Goal: Task Accomplishment & Management: Complete application form

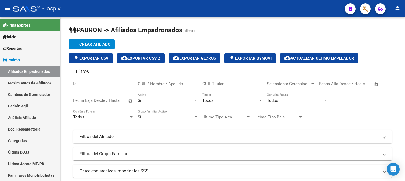
click at [368, 8] on icon "button" at bounding box center [365, 9] width 5 height 6
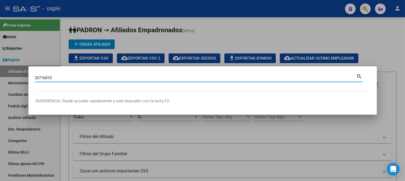
type input "30716810"
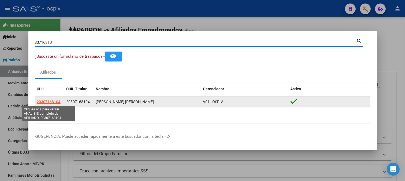
click at [50, 99] on span "20307168104" at bounding box center [49, 101] width 24 height 4
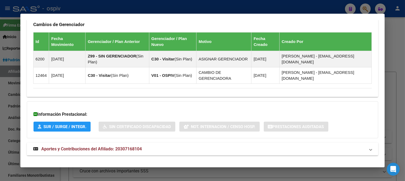
scroll to position [334, 0]
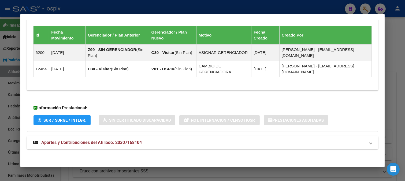
click at [117, 141] on span "Aportes y Contribuciones del Afiliado: 20307168104" at bounding box center [91, 142] width 101 height 5
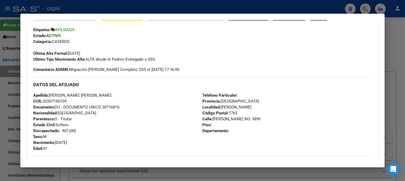
scroll to position [149, 0]
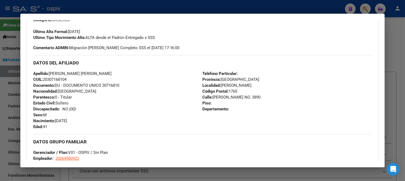
drag, startPoint x: 44, startPoint y: 79, endPoint x: 73, endPoint y: 79, distance: 29.2
click at [73, 79] on div "Apellido: MONTELEONE JUAN PABLO CUIL: 20307168104 Documento: DU - DOCUMENTO UNI…" at bounding box center [117, 100] width 169 height 59
copy span "20307168104"
drag, startPoint x: 50, startPoint y: 71, endPoint x: 101, endPoint y: 75, distance: 50.8
click at [101, 75] on div "Apellido: MONTELEONE JUAN PABLO CUIL: 20307168104 Documento: DU - DOCUMENTO UNI…" at bounding box center [117, 100] width 169 height 59
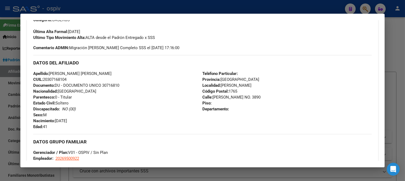
copy span "MONTELEONE JUAN PABLO"
click at [136, 89] on div "Apellido: MONTELEONE JUAN PABLO CUIL: 20307168104 Documento: DU - DOCUMENTO UNI…" at bounding box center [117, 100] width 169 height 59
drag, startPoint x: 50, startPoint y: 72, endPoint x: 109, endPoint y: 74, distance: 58.7
click at [109, 74] on div "Apellido: MONTELEONE JUAN PABLO CUIL: 20307168104 Documento: DU - DOCUMENTO UNI…" at bounding box center [117, 100] width 169 height 59
copy span "MONTELEONE JUAN PABLO"
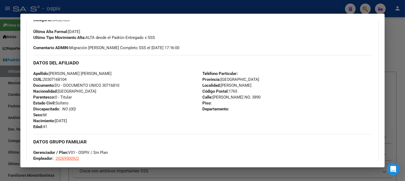
click at [81, 92] on div "Apellido: MONTELEONE JUAN PABLO CUIL: 20307168104 Documento: DU - DOCUMENTO UNI…" at bounding box center [117, 100] width 169 height 59
drag, startPoint x: 43, startPoint y: 81, endPoint x: 75, endPoint y: 81, distance: 31.6
click at [75, 81] on div "Apellido: MONTELEONE JUAN PABLO CUIL: 20307168104 Documento: DU - DOCUMENTO UNI…" at bounding box center [117, 100] width 169 height 59
copy span "20307168104"
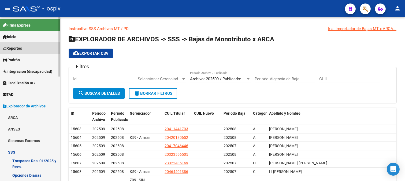
click at [18, 47] on span "Reportes" at bounding box center [12, 48] width 19 height 6
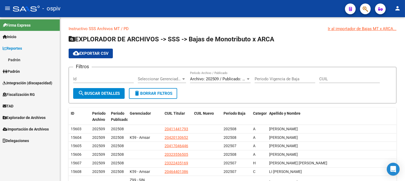
click at [15, 60] on link "Padrón" at bounding box center [30, 60] width 60 height 12
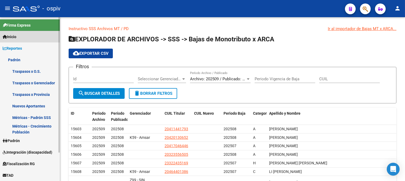
click at [21, 37] on link "Inicio" at bounding box center [30, 37] width 60 height 12
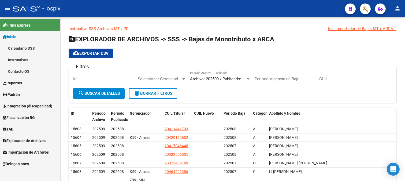
click at [20, 95] on span "Padrón" at bounding box center [11, 94] width 17 height 6
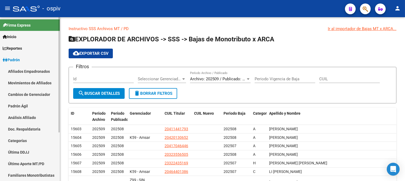
click at [30, 71] on link "Afiliados Empadronados" at bounding box center [30, 71] width 60 height 12
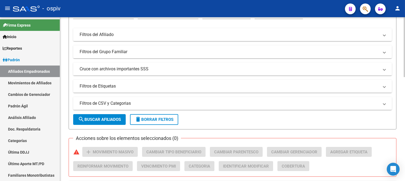
scroll to position [119, 0]
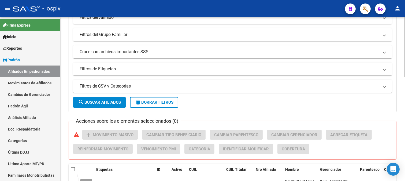
click at [93, 70] on mat-panel-title "Filtros de Etiquetas" at bounding box center [229, 69] width 299 height 6
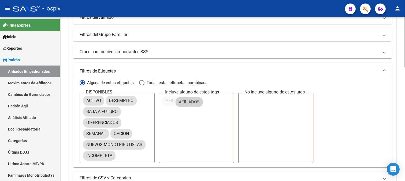
drag, startPoint x: 97, startPoint y: 112, endPoint x: 192, endPoint y: 100, distance: 96.5
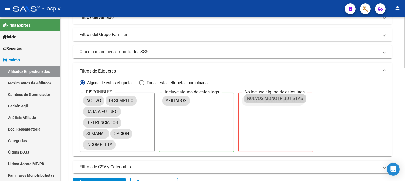
drag, startPoint x: 100, startPoint y: 145, endPoint x: 261, endPoint y: 99, distance: 167.7
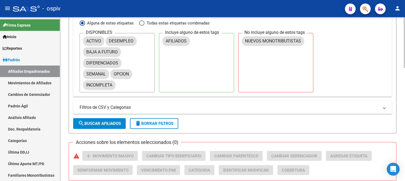
click at [103, 124] on span "search Buscar Afiliados" at bounding box center [99, 123] width 43 height 5
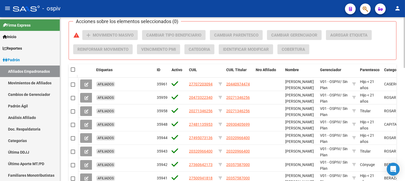
scroll to position [298, 0]
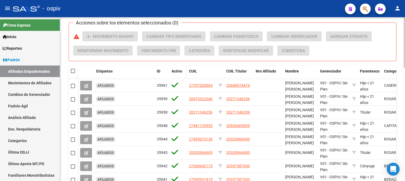
drag, startPoint x: 72, startPoint y: 71, endPoint x: 184, endPoint y: 70, distance: 111.3
click at [72, 71] on span at bounding box center [73, 71] width 4 height 4
click at [73, 73] on input "checkbox" at bounding box center [73, 73] width 0 height 0
checkbox input "true"
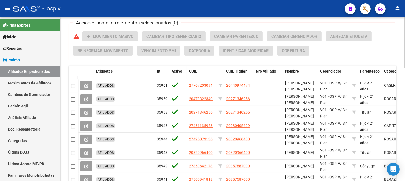
checkbox input "true"
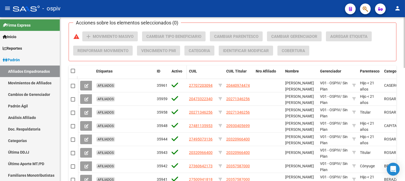
checkbox input "true"
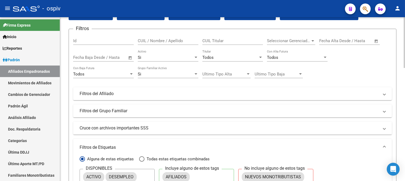
scroll to position [0, 0]
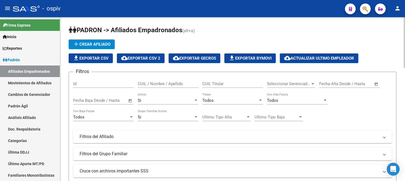
click at [149, 60] on span "cloud_download Exportar CSV 2" at bounding box center [140, 58] width 39 height 5
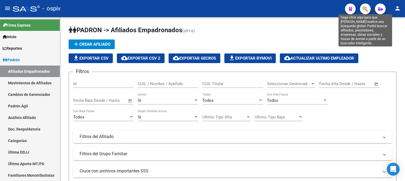
click at [367, 9] on icon "button" at bounding box center [365, 9] width 5 height 6
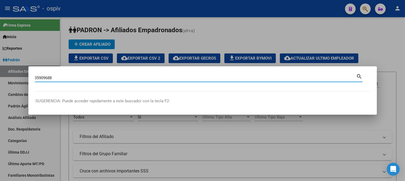
type input "35909688"
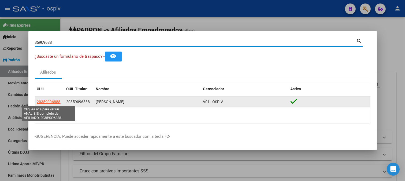
click at [42, 100] on span "20359096888" at bounding box center [49, 101] width 24 height 4
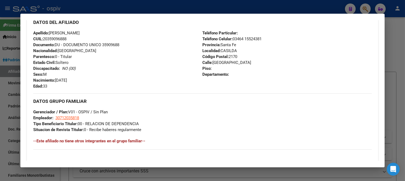
scroll to position [179, 0]
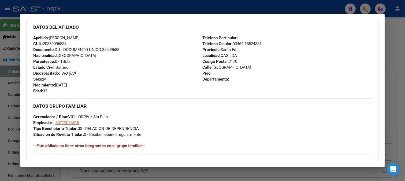
click at [367, 6] on div at bounding box center [202, 90] width 405 height 181
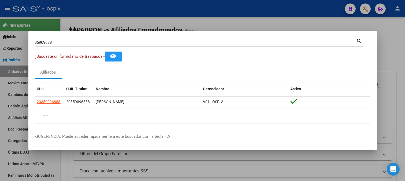
drag, startPoint x: 66, startPoint y: 46, endPoint x: 0, endPoint y: 40, distance: 66.7
click at [0, 40] on div "35909688 Buscar (apellido, dni, cuil, nro traspaso, cuit, obra social) search ¿…" at bounding box center [202, 90] width 405 height 181
click at [84, 40] on input "35909688" at bounding box center [196, 42] width 322 height 5
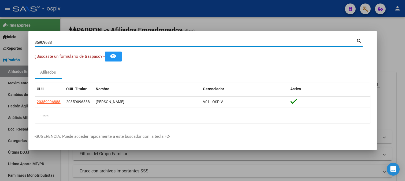
drag, startPoint x: 84, startPoint y: 41, endPoint x: 39, endPoint y: 37, distance: 46.0
click at [39, 37] on div "35909688 Buscar (apellido, dni, cuil, nro traspaso, cuit, obra social) search" at bounding box center [199, 41] width 328 height 9
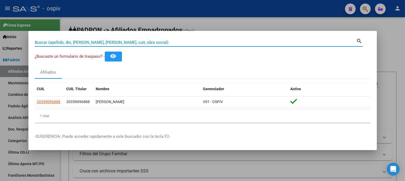
paste input "20-22688369-0"
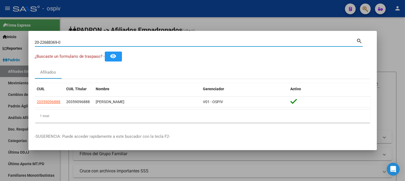
type input "20226883690"
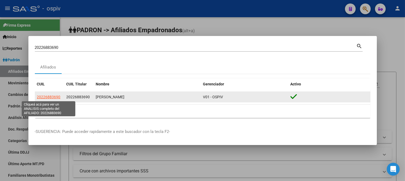
click at [60, 98] on span "20226883690" at bounding box center [49, 97] width 24 height 4
type textarea "20226883690"
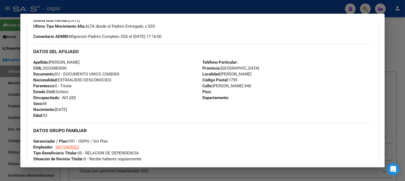
scroll to position [155, 0]
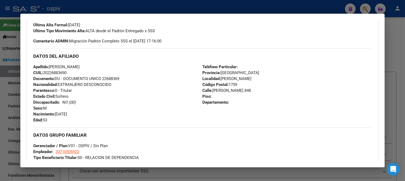
drag, startPoint x: 44, startPoint y: 72, endPoint x: 138, endPoint y: 88, distance: 95.4
click at [71, 73] on div "Apellido: FLORES ALEJANDRO DANIEL CUIL: 20226883690 Documento: DU - DOCUMENTO U…" at bounding box center [117, 93] width 169 height 59
copy span "20226883690"
click at [242, 6] on div at bounding box center [202, 90] width 405 height 181
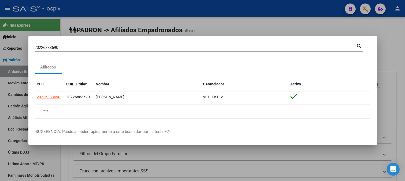
drag, startPoint x: 76, startPoint y: 50, endPoint x: 29, endPoint y: 49, distance: 47.5
click at [29, 49] on mat-dialog-content "20226883690 Buscar (apellido, dni, cuil, nro traspaso, cuit, obra social) searc…" at bounding box center [202, 82] width 348 height 80
click at [69, 50] on div "20226883690 Buscar (apellido, dni, cuil, nro traspaso, cuit, obra social)" at bounding box center [196, 47] width 322 height 8
drag, startPoint x: 69, startPoint y: 51, endPoint x: 0, endPoint y: 47, distance: 68.7
click at [0, 47] on div "20226883690 Buscar (apellido, dni, cuil, nro traspaso, cuit, obra social) searc…" at bounding box center [202, 90] width 405 height 181
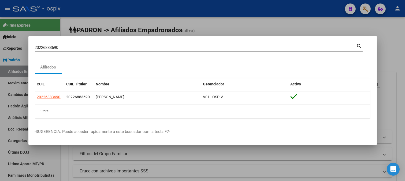
click at [53, 43] on div "20226883690 Buscar (apellido, dni, cuil, nro traspaso, cuit, obra social)" at bounding box center [196, 47] width 322 height 8
drag, startPoint x: 66, startPoint y: 50, endPoint x: 16, endPoint y: 46, distance: 50.3
click at [16, 46] on div "20226883690 Buscar (apellido, dni, cuil, nro traspaso, cuit, obra social) searc…" at bounding box center [202, 90] width 405 height 181
click at [91, 49] on input "20226883690" at bounding box center [196, 47] width 322 height 5
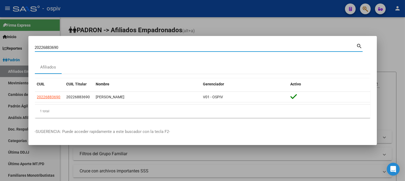
drag, startPoint x: 91, startPoint y: 49, endPoint x: 6, endPoint y: 49, distance: 84.7
click at [6, 49] on div "20226883690 Buscar (apellido, dni, cuil, nro traspaso, cuit, obra social) searc…" at bounding box center [202, 90] width 405 height 181
paste input "34386182"
type input "34386182"
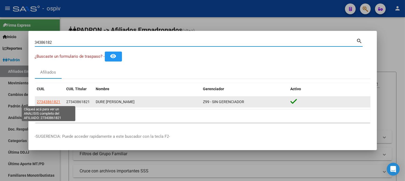
click at [52, 100] on span "27343861821" at bounding box center [49, 101] width 24 height 4
type textarea "27343861821"
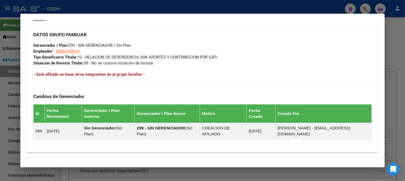
scroll to position [274, 0]
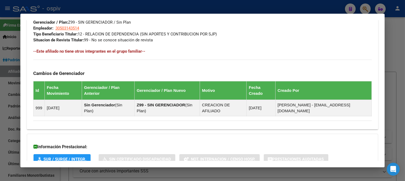
click at [365, 7] on div at bounding box center [202, 90] width 405 height 181
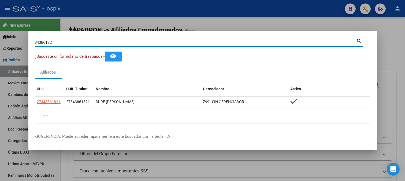
drag, startPoint x: 60, startPoint y: 42, endPoint x: 0, endPoint y: 35, distance: 60.6
click at [0, 35] on div "34386182 Buscar (apellido, dni, cuil, nro traspaso, cuit, obra social) search ¿…" at bounding box center [202, 90] width 405 height 181
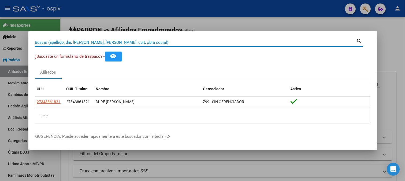
paste input "24906021"
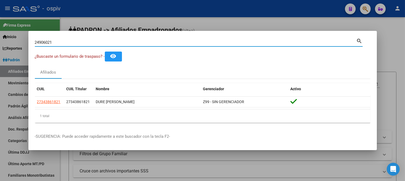
type input "24906021"
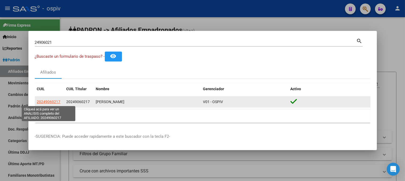
click at [52, 102] on span "20249060217" at bounding box center [49, 101] width 24 height 4
type textarea "20249060217"
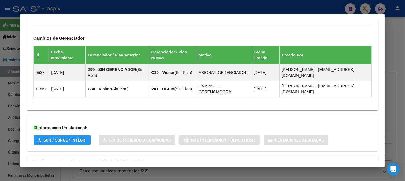
scroll to position [350, 0]
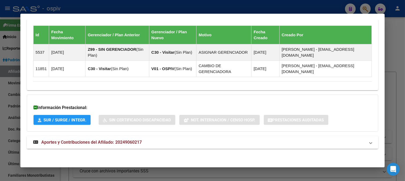
click at [98, 141] on span "Aportes y Contribuciones del Afiliado: 20249060217" at bounding box center [91, 141] width 101 height 5
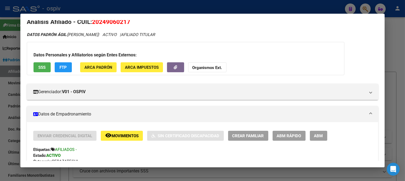
scroll to position [0, 0]
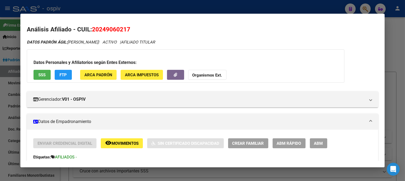
drag, startPoint x: 93, startPoint y: 28, endPoint x: 149, endPoint y: 27, distance: 56.6
click at [149, 27] on h2 "Análisis Afiliado - CUIL: 20249060217" at bounding box center [203, 29] width 352 height 9
copy span "20249060217"
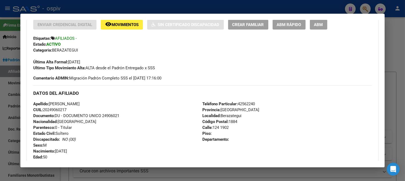
scroll to position [119, 0]
drag, startPoint x: 171, startPoint y: 73, endPoint x: 105, endPoint y: 128, distance: 85.4
click at [171, 75] on div "Enviar Credencial Digital remove_red_eye Movimientos Sin Certificado Discapacid…" at bounding box center [202, 49] width 339 height 61
drag, startPoint x: 109, startPoint y: 128, endPoint x: 97, endPoint y: 122, distance: 13.1
click at [109, 127] on div "Apellido: CIURLANTI JORGE LUIS CUIL: 20249060217 Documento: DU - DOCUMENTO UNIC…" at bounding box center [117, 129] width 169 height 59
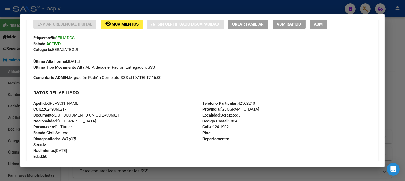
drag, startPoint x: 50, startPoint y: 102, endPoint x: 97, endPoint y: 101, distance: 47.2
click at [97, 101] on div "Apellido: CIURLANTI JORGE LUIS CUIL: 20249060217 Documento: DU - DOCUMENTO UNIC…" at bounding box center [117, 129] width 169 height 59
copy span "CIURLANTI JORGE LUIS"
drag, startPoint x: 43, startPoint y: 109, endPoint x: 76, endPoint y: 109, distance: 32.4
click at [76, 109] on div "Apellido: CIURLANTI JORGE LUIS CUIL: 20249060217 Documento: DU - DOCUMENTO UNIC…" at bounding box center [117, 129] width 169 height 59
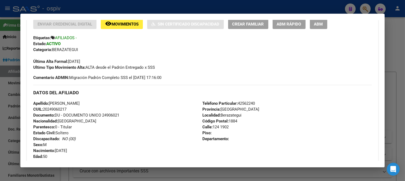
copy span "20249060217"
click at [364, 10] on div at bounding box center [202, 90] width 405 height 181
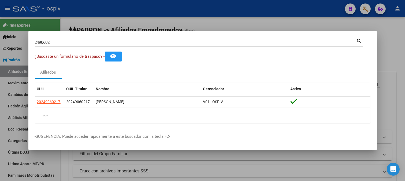
drag, startPoint x: 77, startPoint y: 46, endPoint x: 0, endPoint y: 42, distance: 77.0
click at [0, 42] on div "24906021 Buscar (apellido, dni, cuil, nro traspaso, cuit, obra social) search ¿…" at bounding box center [202, 90] width 405 height 181
drag, startPoint x: 44, startPoint y: 47, endPoint x: 56, endPoint y: 41, distance: 13.2
click at [44, 46] on div "24906021 Buscar (apellido, dni, cuil, nro traspaso, cuit, obra social) search" at bounding box center [199, 44] width 328 height 14
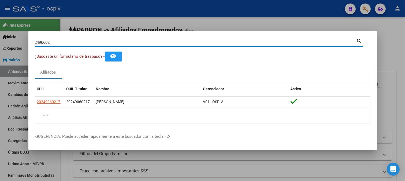
drag, startPoint x: 56, startPoint y: 41, endPoint x: 25, endPoint y: 40, distance: 30.6
click at [26, 40] on div "24906021 Buscar (apellido, dni, cuil, nro traspaso, cuit, obra social) search ¿…" at bounding box center [202, 90] width 405 height 181
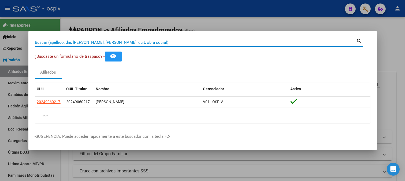
paste input "44710959"
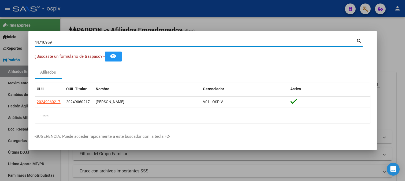
type input "44710959"
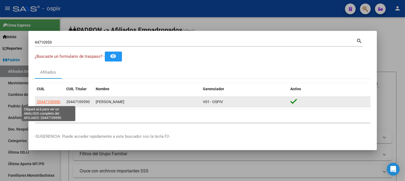
click at [46, 103] on span "20447109590" at bounding box center [49, 101] width 24 height 4
type textarea "20447109590"
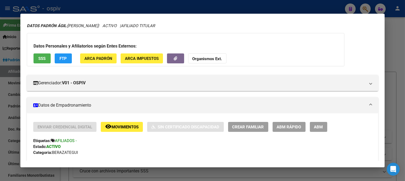
scroll to position [1, 0]
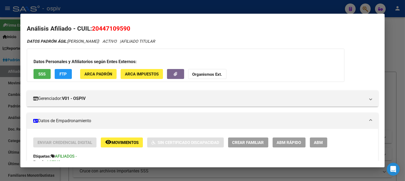
drag, startPoint x: 92, startPoint y: 27, endPoint x: 142, endPoint y: 27, distance: 49.1
click at [142, 27] on h2 "Análisis Afiliado - CUIL: 20447109590" at bounding box center [203, 28] width 352 height 9
copy span "20447109590"
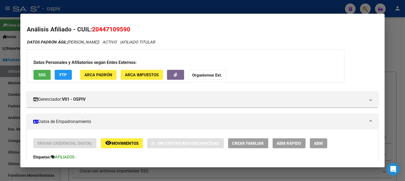
scroll to position [119, 0]
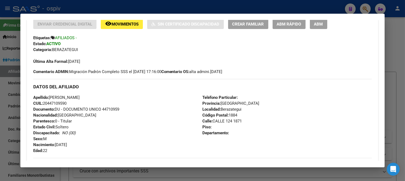
drag, startPoint x: 50, startPoint y: 96, endPoint x: 103, endPoint y: 97, distance: 53.1
click at [103, 97] on div "Apellido: LUCIANO LEONEL RIVERO CUIL: 20447109590 Documento: DU - DOCUMENTO UNI…" at bounding box center [117, 123] width 169 height 59
copy span "LUCIANO LEONEL RIVERO"
click at [107, 118] on div "Apellido: LUCIANO LEONEL RIVERO CUIL: 20447109590 Documento: DU - DOCUMENTO UNI…" at bounding box center [117, 123] width 169 height 59
drag, startPoint x: 50, startPoint y: 102, endPoint x: 67, endPoint y: 102, distance: 17.4
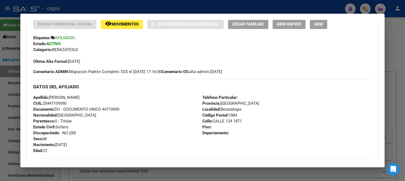
click at [66, 102] on span "CUIL: 20447109590" at bounding box center [49, 103] width 33 height 5
click at [145, 115] on div "Apellido: LUCIANO LEONEL RIVERO CUIL: 20447109590 Documento: DU - DOCUMENTO UNI…" at bounding box center [117, 123] width 169 height 59
drag, startPoint x: 43, startPoint y: 103, endPoint x: 87, endPoint y: 101, distance: 44.0
click at [87, 101] on div "Apellido: LUCIANO LEONEL RIVERO CUIL: 20447109590 Documento: DU - DOCUMENTO UNI…" at bounding box center [117, 123] width 169 height 59
copy span "20447109590"
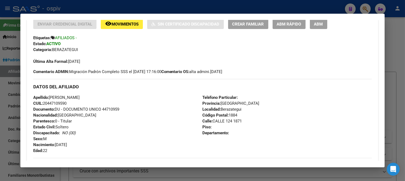
click at [363, 7] on div at bounding box center [202, 90] width 405 height 181
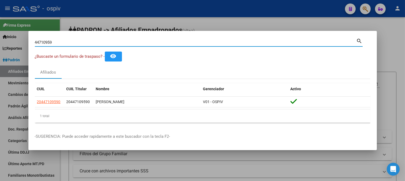
drag, startPoint x: 62, startPoint y: 44, endPoint x: 38, endPoint y: 44, distance: 24.4
click at [38, 44] on input "44710959" at bounding box center [196, 42] width 322 height 5
click at [61, 40] on input "44710959" at bounding box center [196, 42] width 322 height 5
drag, startPoint x: 14, startPoint y: 40, endPoint x: 10, endPoint y: 40, distance: 4.3
click at [10, 40] on div "44710959 Buscar (apellido, dni, cuil, nro traspaso, cuit, obra social) search ¿…" at bounding box center [202, 90] width 405 height 181
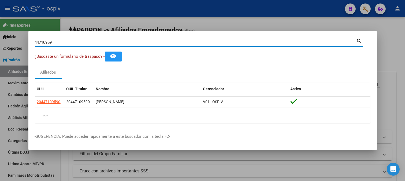
paste input "20310047695"
type input "20310047695"
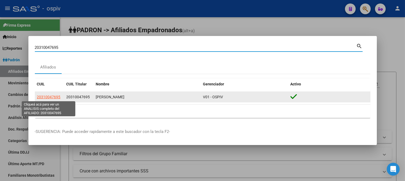
click at [57, 97] on span "20310047695" at bounding box center [49, 97] width 24 height 4
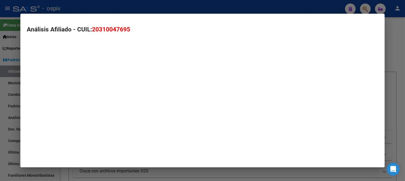
type textarea "20310047695"
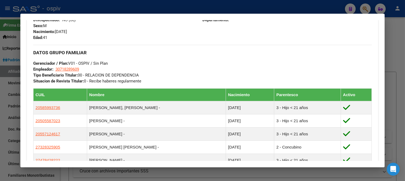
scroll to position [238, 0]
click at [366, 9] on div at bounding box center [202, 90] width 405 height 181
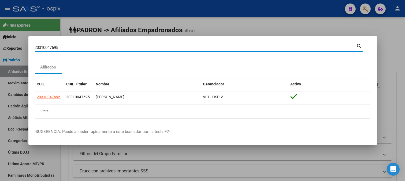
drag, startPoint x: 87, startPoint y: 45, endPoint x: 0, endPoint y: 37, distance: 87.8
click at [0, 37] on div "20310047695 Buscar (apellido, dni, cuil, nro traspaso, cuit, obra social) searc…" at bounding box center [202, 90] width 405 height 181
paste input "232612046"
type input "20232612046"
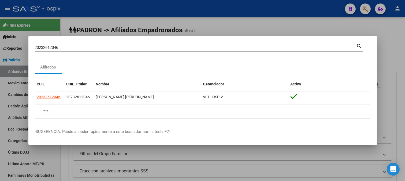
drag, startPoint x: 76, startPoint y: 50, endPoint x: 0, endPoint y: 40, distance: 76.5
click at [0, 40] on div "20232612046 Buscar (apellido, dni, cuil, nro traspaso, cuit, obra social) searc…" at bounding box center [202, 90] width 405 height 181
click at [57, 47] on input "20232612046" at bounding box center [196, 47] width 322 height 5
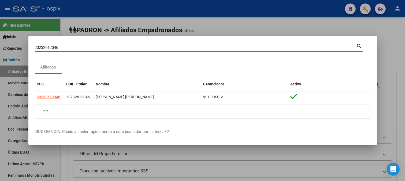
drag, startPoint x: 73, startPoint y: 47, endPoint x: 28, endPoint y: 51, distance: 45.2
click at [28, 51] on div "20232612046 Buscar (apellido, dni, cuil, nro traspaso, cuit, obra social) searc…" at bounding box center [202, 90] width 405 height 181
paste input "27707203094"
type input "27707203094"
drag, startPoint x: 62, startPoint y: 44, endPoint x: 8, endPoint y: 44, distance: 55.0
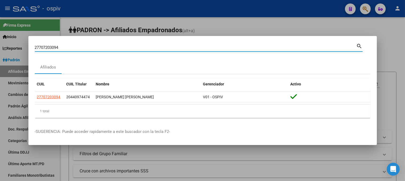
click at [8, 44] on div "27707203094 Buscar (apellido, dni, cuil, nro traspaso, cuit, obra social) searc…" at bounding box center [202, 90] width 405 height 181
paste input "20310047695"
type input "20310047695"
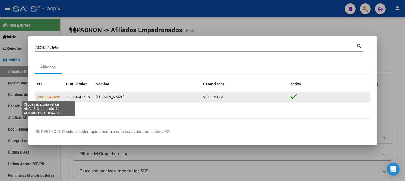
click at [52, 98] on span "20310047695" at bounding box center [49, 97] width 24 height 4
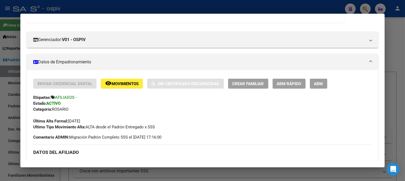
scroll to position [149, 0]
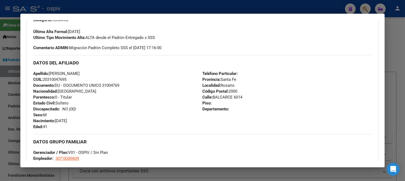
click at [361, 7] on div at bounding box center [202, 90] width 405 height 181
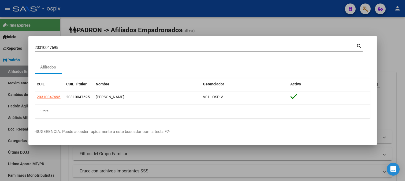
drag, startPoint x: 39, startPoint y: 44, endPoint x: 0, endPoint y: 41, distance: 38.8
click at [0, 41] on div "20310047695 Buscar (apellido, dni, cuil, nro traspaso, cuit, obra social) searc…" at bounding box center [202, 90] width 405 height 181
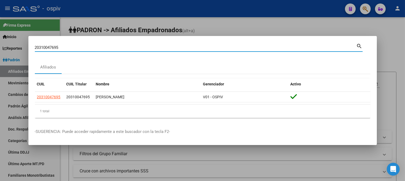
drag, startPoint x: 47, startPoint y: 46, endPoint x: 11, endPoint y: 42, distance: 35.9
click at [11, 42] on div "20310047695 Buscar (apellido, dni, cuil, nro traspaso, cuit, obra social) searc…" at bounding box center [202, 90] width 405 height 181
paste input "20240709555"
type input "20240709555"
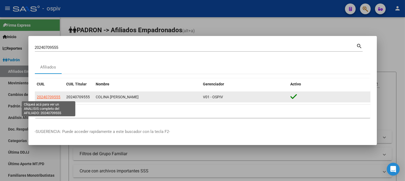
click at [41, 96] on span "20240709555" at bounding box center [49, 97] width 24 height 4
type textarea "20240709555"
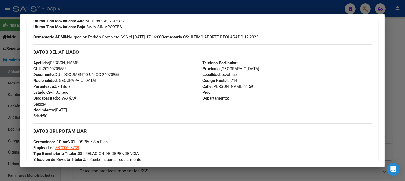
scroll to position [185, 0]
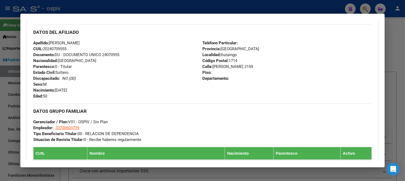
click at [0, 89] on div at bounding box center [202, 90] width 405 height 181
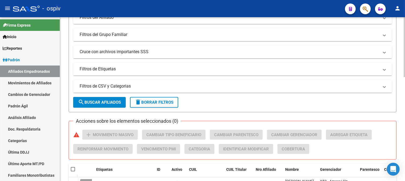
scroll to position [60, 0]
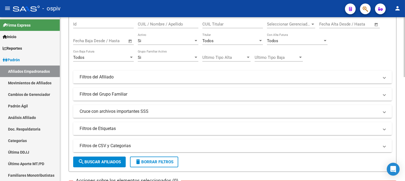
click at [100, 126] on mat-panel-title "Filtros de Etiquetas" at bounding box center [229, 128] width 299 height 6
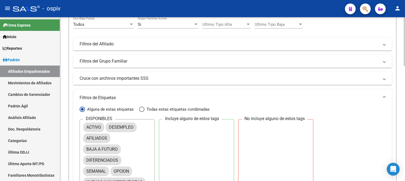
scroll to position [149, 0]
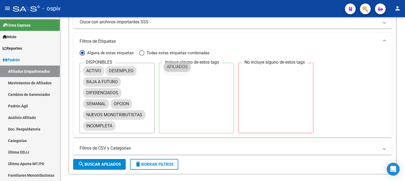
drag, startPoint x: 112, startPoint y: 82, endPoint x: 178, endPoint y: 66, distance: 68.4
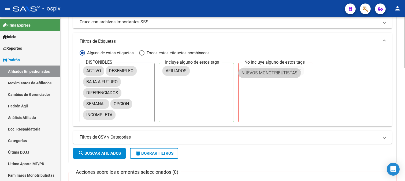
drag, startPoint x: 103, startPoint y: 116, endPoint x: 259, endPoint y: 73, distance: 161.4
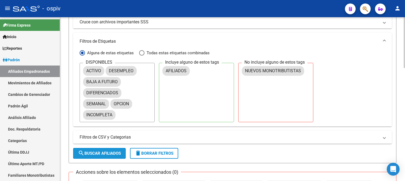
click at [106, 151] on span "search Buscar Afiliados" at bounding box center [99, 153] width 43 height 5
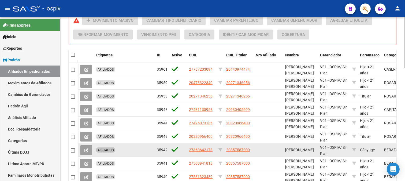
scroll to position [328, 0]
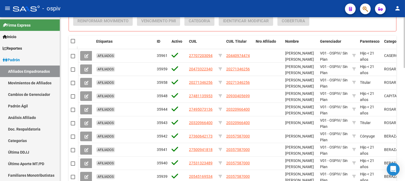
click at [73, 44] on mat-checkbox at bounding box center [73, 40] width 4 height 5
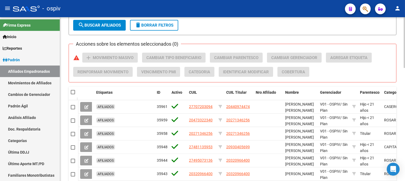
scroll to position [276, 0]
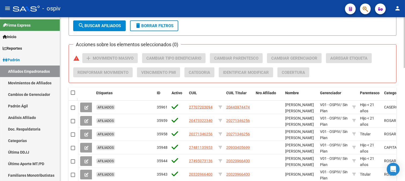
click at [73, 93] on span at bounding box center [73, 92] width 4 height 4
click at [73, 95] on input "checkbox" at bounding box center [73, 95] width 0 height 0
checkbox input "true"
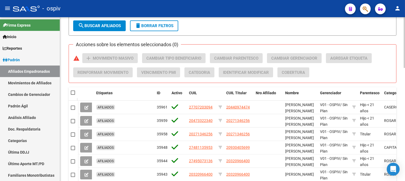
checkbox input "true"
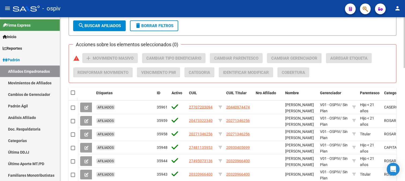
checkbox input "true"
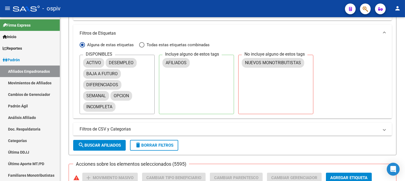
scroll to position [0, 0]
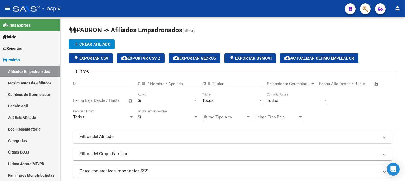
click at [261, 58] on span "file_download Exportar Bymovi" at bounding box center [250, 58] width 43 height 5
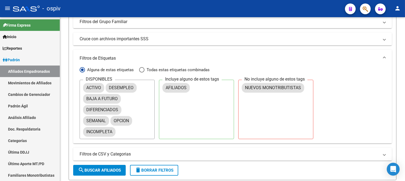
scroll to position [179, 0]
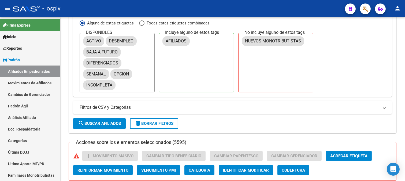
click at [95, 119] on button "search Buscar Afiliados" at bounding box center [99, 123] width 53 height 11
checkbox input "false"
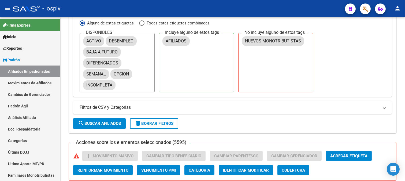
checkbox input "false"
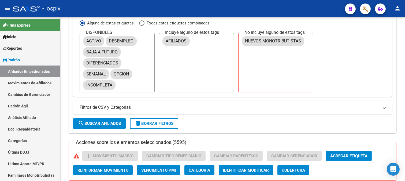
checkbox input "false"
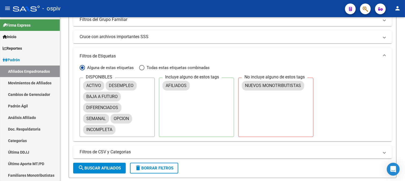
scroll to position [0, 0]
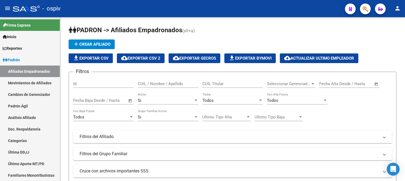
click at [267, 58] on span "file_download Exportar Bymovi" at bounding box center [250, 58] width 43 height 5
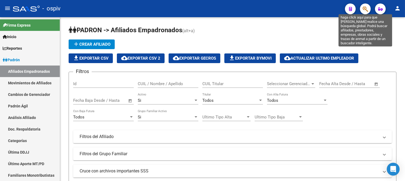
click at [365, 7] on icon "button" at bounding box center [365, 9] width 5 height 6
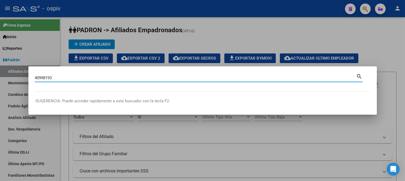
type input "40998193"
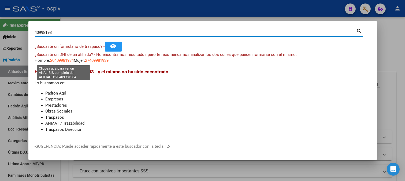
click at [69, 59] on span "20409981934" at bounding box center [62, 60] width 24 height 5
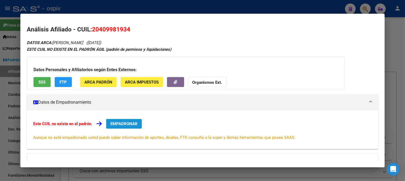
click at [122, 124] on span "EMPADRONAR" at bounding box center [123, 123] width 27 height 5
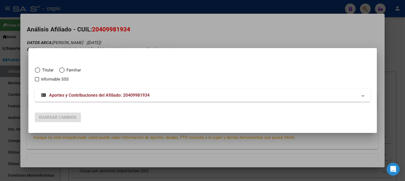
click at [50, 70] on span "Titular" at bounding box center [47, 70] width 14 height 6
click at [40, 70] on input "Titular" at bounding box center [37, 69] width 5 height 5
radio input "true"
checkbox input "true"
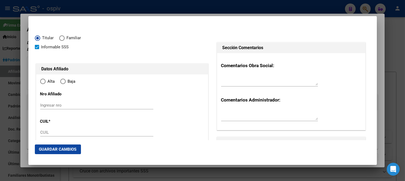
type input "20-40998193-4"
type input "40998193"
type input "FRIAS"
type input "BRAIAN NICOLAS"
type input "1995-09-30"
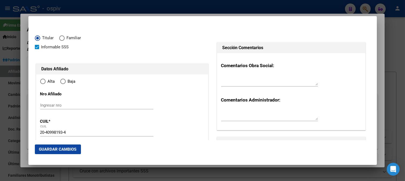
type input "VIRREYES"
type input "1646"
type input "CORDERO"
type input "5356"
radio input "true"
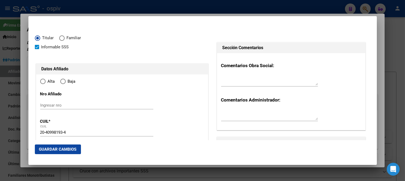
type input "VIRREYES"
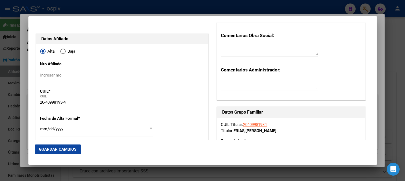
scroll to position [119, 0]
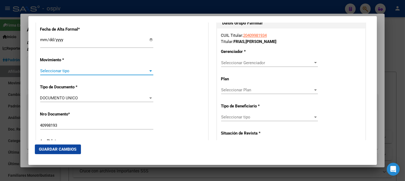
click at [69, 73] on span "Seleccionar tipo" at bounding box center [94, 70] width 108 height 5
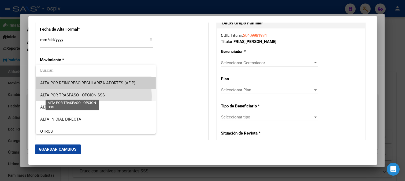
click at [74, 97] on span "ALTA POR TRASPASO - OPCION SSS" at bounding box center [72, 94] width 65 height 5
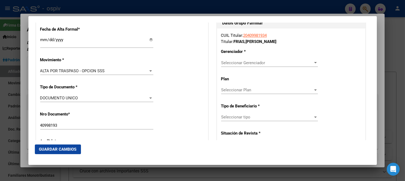
click at [41, 42] on input "Ingresar fecha" at bounding box center [96, 42] width 113 height 9
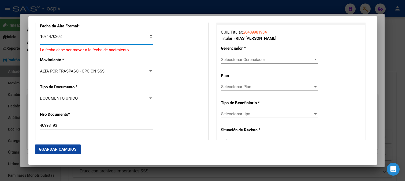
type input "2025-10-14"
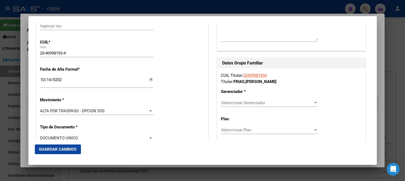
scroll to position [89, 0]
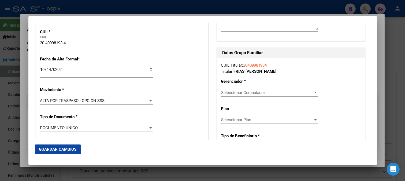
click at [245, 91] on span "Seleccionar Gerenciador" at bounding box center [267, 92] width 92 height 5
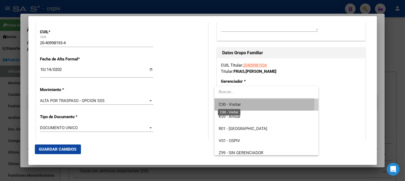
click at [237, 103] on span "C30 - Visitar" at bounding box center [230, 104] width 22 height 5
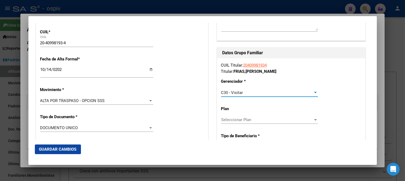
click at [233, 86] on div "CUIL Titular: 20409981934 Titular: FRIAS , BRAIAN NICOLAS Gerenciador * C30 - V…" at bounding box center [291, 146] width 148 height 176
click at [235, 90] on span "C30 - Visitar" at bounding box center [232, 92] width 22 height 5
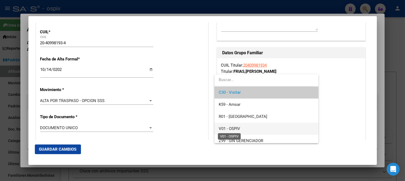
click at [236, 129] on span "V01 - OSPIV" at bounding box center [229, 128] width 21 height 5
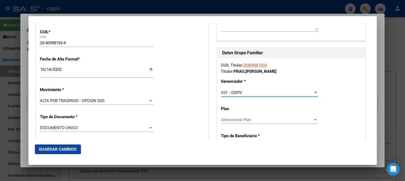
scroll to position [149, 0]
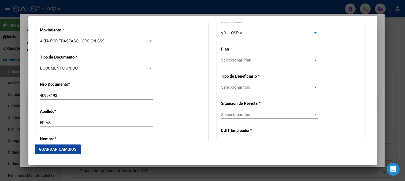
click at [243, 88] on span "Seleccionar tipo" at bounding box center [267, 87] width 92 height 5
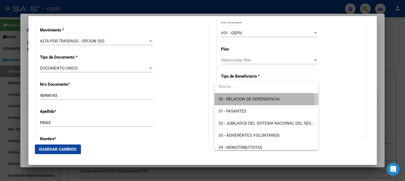
click at [250, 103] on span "00 - RELACION DE DEPENDENCIA" at bounding box center [266, 99] width 95 height 12
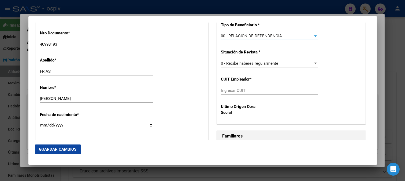
scroll to position [208, 0]
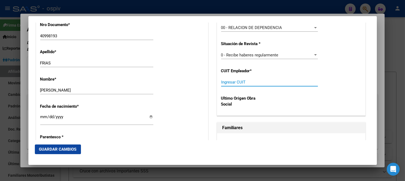
click at [236, 81] on input "Ingresar CUIT" at bounding box center [269, 82] width 97 height 5
type input "30-50217490-4"
click at [65, 154] on mat-dialog-actions "Guardar Cambios" at bounding box center [203, 149] width 336 height 18
click at [65, 147] on span "Guardar Cambios" at bounding box center [58, 149] width 38 height 5
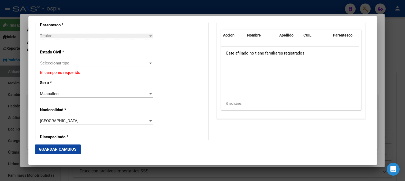
scroll to position [328, 0]
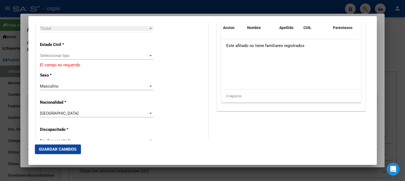
click at [58, 57] on span "Seleccionar tipo" at bounding box center [94, 55] width 108 height 5
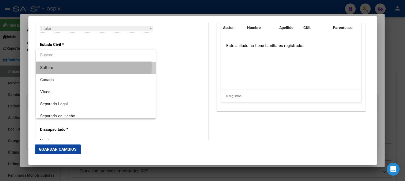
click at [58, 66] on span "Soltero" at bounding box center [95, 68] width 111 height 12
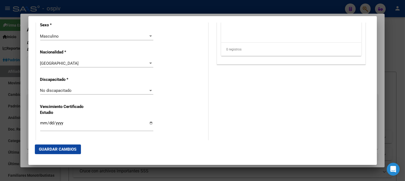
scroll to position [417, 0]
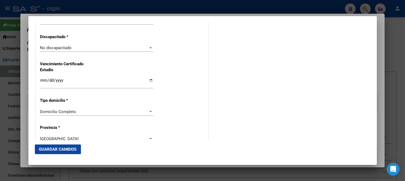
click at [73, 149] on span "Guardar Cambios" at bounding box center [58, 149] width 38 height 5
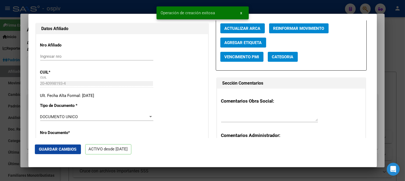
scroll to position [0, 0]
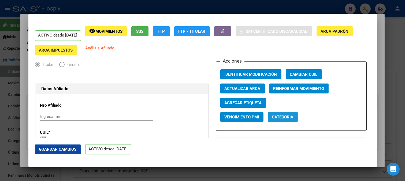
click at [285, 117] on span "Categoria" at bounding box center [282, 116] width 21 height 5
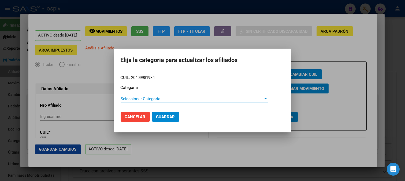
click at [146, 100] on span "Seleccionar Categoria" at bounding box center [192, 98] width 143 height 5
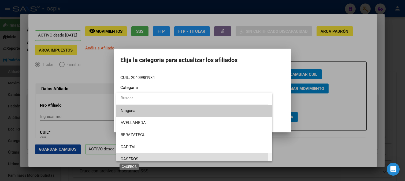
click at [135, 156] on span "CASEROS" at bounding box center [130, 158] width 18 height 5
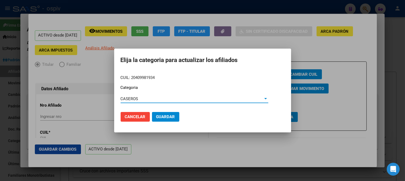
click at [170, 120] on button "Guardar" at bounding box center [165, 117] width 27 height 10
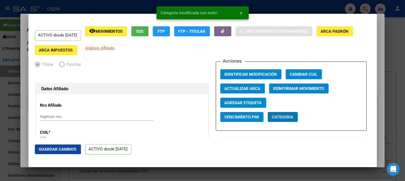
click at [254, 103] on span "Agregar Etiqueta" at bounding box center [243, 102] width 37 height 5
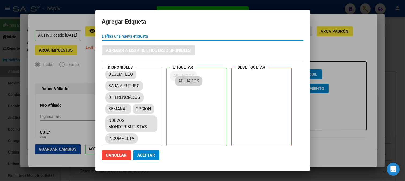
scroll to position [13, 0]
drag, startPoint x: 117, startPoint y: 74, endPoint x: 194, endPoint y: 74, distance: 76.4
click at [149, 154] on span "Aceptar" at bounding box center [147, 155] width 18 height 5
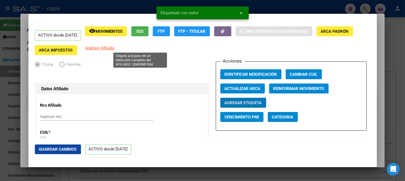
click at [115, 50] on span "Análisis Afiliado" at bounding box center [100, 48] width 29 height 5
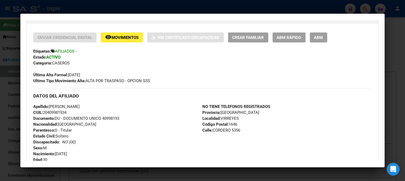
scroll to position [89, 0]
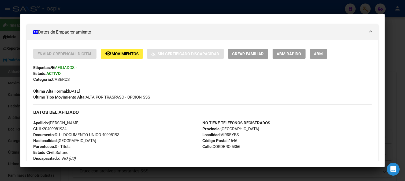
click at [257, 53] on span "Crear Familiar" at bounding box center [248, 53] width 32 height 5
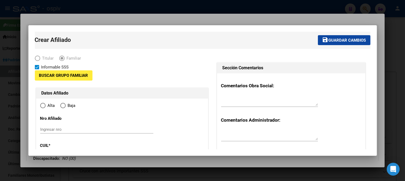
type input "30-50217490-4"
type input "VIRREYES"
type input "1646"
type input "CORDERO"
type input "5356"
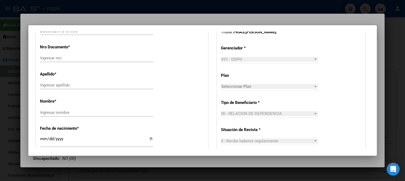
radio input "true"
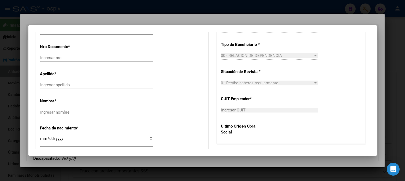
type input "30-50217490-4"
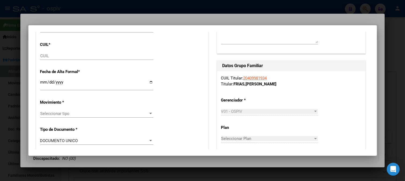
scroll to position [87, 0]
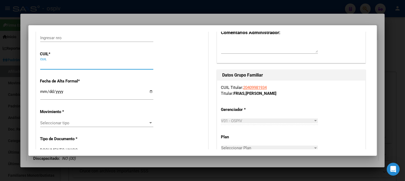
click at [58, 63] on input "CUIL" at bounding box center [96, 65] width 113 height 5
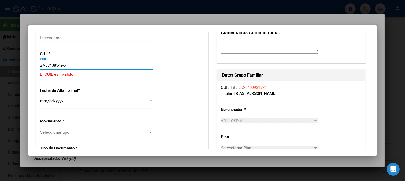
drag, startPoint x: 10, startPoint y: 50, endPoint x: 0, endPoint y: 46, distance: 10.9
click at [0, 46] on div "40998193 Buscar (apellido, dni, cuil, nro traspaso, cuit, obra social) search ¿…" at bounding box center [202, 90] width 405 height 181
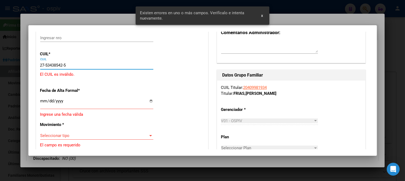
drag, startPoint x: 50, startPoint y: 58, endPoint x: 97, endPoint y: 61, distance: 47.3
drag, startPoint x: 34, startPoint y: 58, endPoint x: 13, endPoint y: 55, distance: 21.3
click at [13, 55] on div "40998193 Buscar (apellido, dni, cuil, nro traspaso, cuit, obra social) search ¿…" at bounding box center [202, 90] width 405 height 181
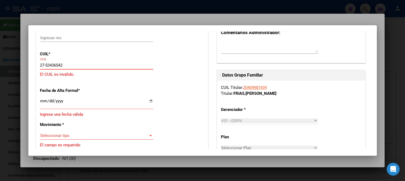
type input "27-53436542-5"
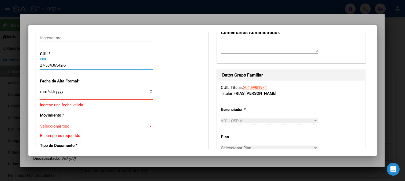
type input "53436542"
type input "FRIAS HANNA MICHELLE"
type input "2013-08-15"
type input "SAN FERNANDO"
type input "00"
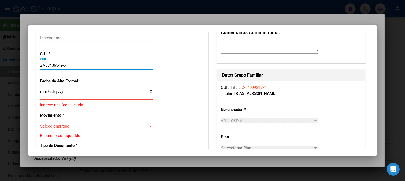
type input "27-53436542-5"
click at [42, 91] on input "Ingresar fecha" at bounding box center [96, 93] width 113 height 9
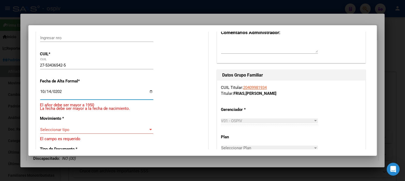
type input "2025-10-14"
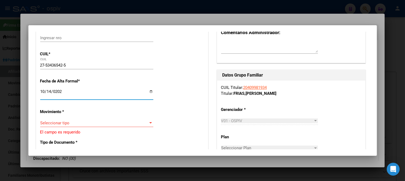
click at [54, 127] on div "Seleccionar tipo Seleccionar tipo" at bounding box center [96, 123] width 113 height 8
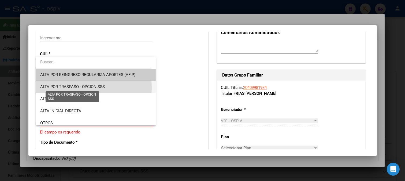
click at [66, 88] on span "ALTA POR TRASPASO - OPCION SSS" at bounding box center [72, 86] width 65 height 5
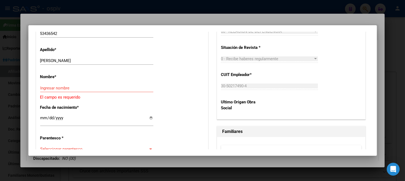
scroll to position [236, 0]
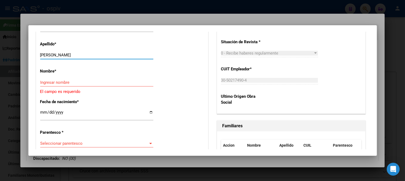
drag, startPoint x: 53, startPoint y: 56, endPoint x: 106, endPoint y: 62, distance: 53.5
click at [106, 62] on div "FRIAS HANNA MICHELLE Ingresar apellido" at bounding box center [96, 57] width 113 height 13
type input "FRIAS"
drag, startPoint x: 44, startPoint y: 85, endPoint x: 52, endPoint y: 81, distance: 8.9
click at [45, 85] on div "Ingresar nombre" at bounding box center [96, 82] width 113 height 8
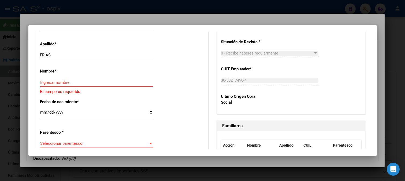
paste input "HANNA MICHELLE"
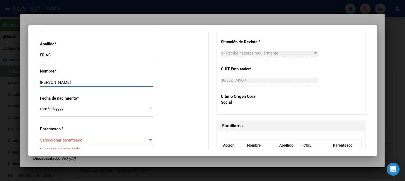
type input "HANNA MICHELLE"
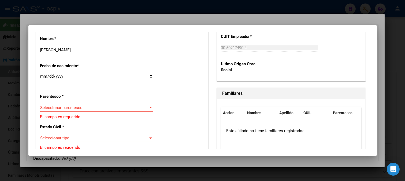
scroll to position [296, 0]
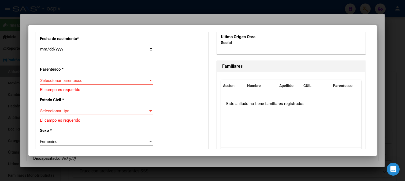
click at [69, 79] on span "Seleccionar parentesco" at bounding box center [94, 80] width 108 height 5
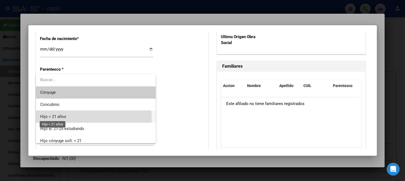
click at [64, 119] on span "Hijo < 21 años" at bounding box center [53, 116] width 26 height 5
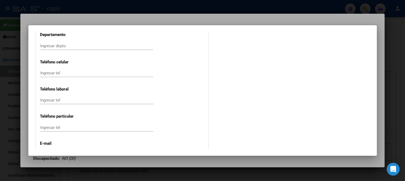
scroll to position [713, 0]
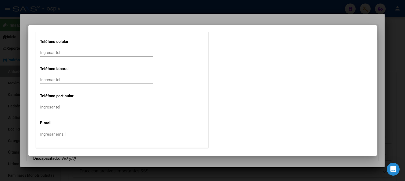
click at [62, 53] on input "Ingresar tel" at bounding box center [96, 52] width 113 height 5
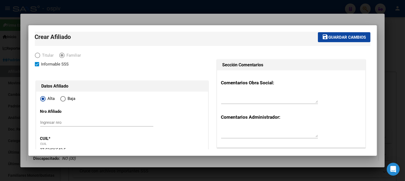
scroll to position [0, 0]
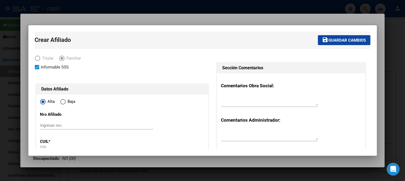
type input "1167942420"
click at [343, 42] on span "Guardar cambios" at bounding box center [348, 40] width 38 height 5
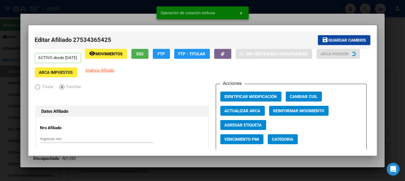
scroll to position [30, 0]
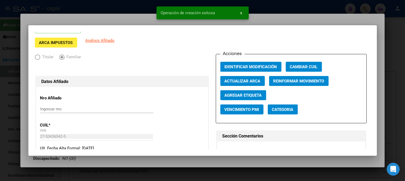
click at [281, 106] on button "Categoria" at bounding box center [283, 109] width 30 height 10
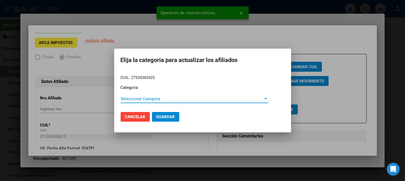
click at [123, 100] on span "Seleccionar Categoria" at bounding box center [192, 98] width 143 height 5
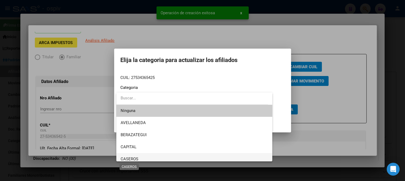
drag, startPoint x: 134, startPoint y: 158, endPoint x: 183, endPoint y: 132, distance: 55.4
click at [134, 157] on span "CASEROS" at bounding box center [130, 158] width 18 height 5
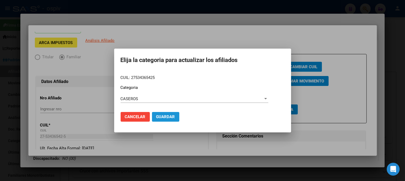
click at [159, 114] on button "Guardar" at bounding box center [165, 117] width 27 height 10
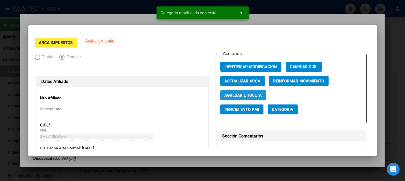
click at [241, 98] on span "Agregar Etiqueta" at bounding box center [243, 95] width 37 height 5
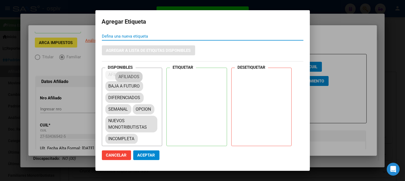
scroll to position [13, 0]
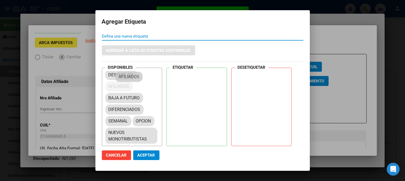
drag, startPoint x: 122, startPoint y: 73, endPoint x: 207, endPoint y: 74, distance: 85.5
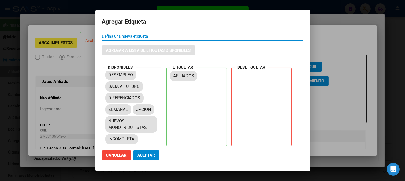
click at [146, 155] on span "Aceptar" at bounding box center [147, 155] width 18 height 5
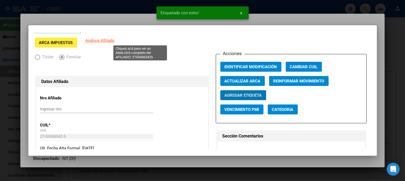
click at [115, 42] on span "Análisis Afiliado" at bounding box center [100, 40] width 29 height 5
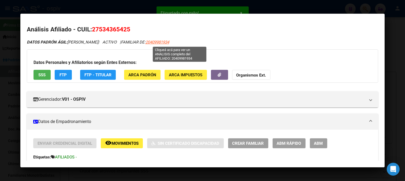
click at [169, 41] on span "20409981934" at bounding box center [158, 42] width 24 height 5
type textarea "20409981934"
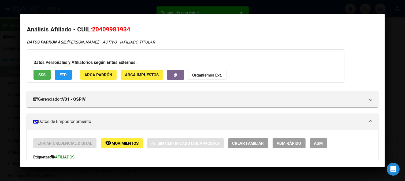
scroll to position [89, 0]
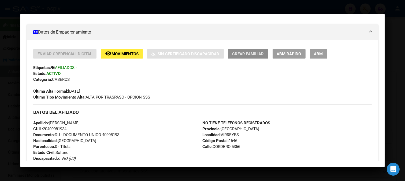
click at [251, 51] on span "Crear Familiar" at bounding box center [248, 53] width 32 height 5
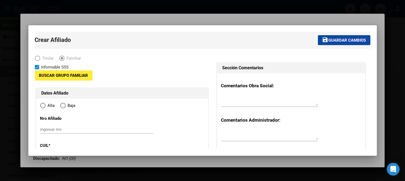
type input "30-50217490-4"
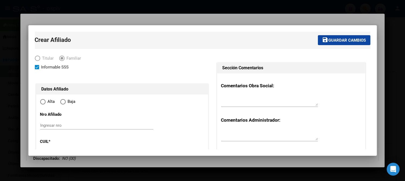
type input "VIRREYES"
type input "1646"
type input "CORDERO"
type input "5356"
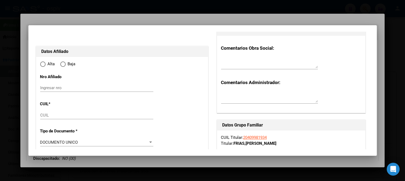
scroll to position [119, 0]
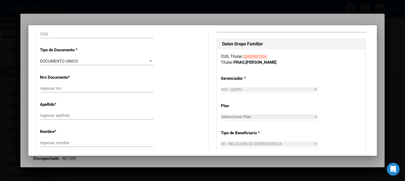
radio input "true"
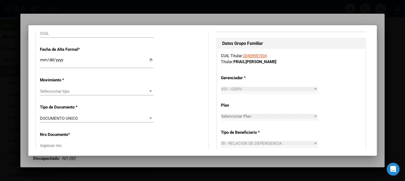
type input "30-50217490-4"
click at [73, 32] on input "CUIL" at bounding box center [96, 33] width 113 height 5
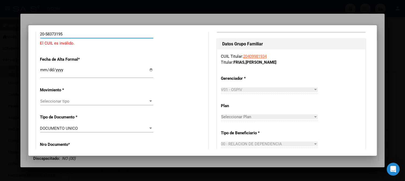
type input "20-58373195-5"
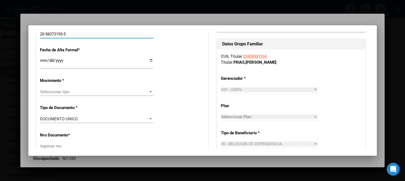
type input "58373195"
type input "FRIAS"
type input "BASTIAN GAEL"
type input "2020-12-15"
type input "SAN FERNANDO"
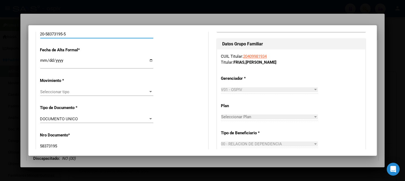
type input "20-58373195-5"
click at [40, 62] on input "Ingresar fecha" at bounding box center [96, 62] width 113 height 9
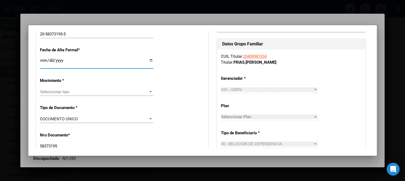
click at [40, 62] on input "Ingresar fecha" at bounding box center [96, 62] width 113 height 9
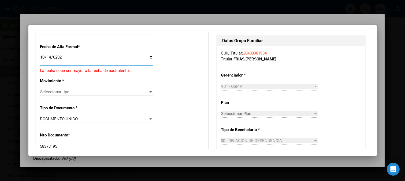
type input "2025-10-14"
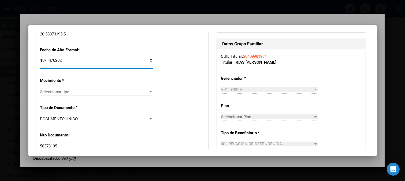
click at [51, 93] on span "Seleccionar tipo" at bounding box center [94, 91] width 108 height 5
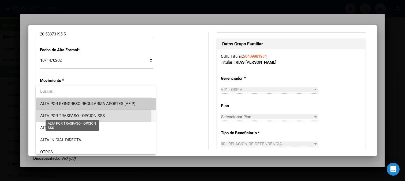
click at [76, 116] on span "ALTA POR TRASPASO - OPCION SSS" at bounding box center [72, 115] width 65 height 5
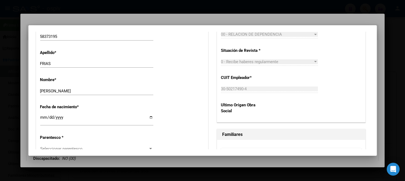
scroll to position [267, 0]
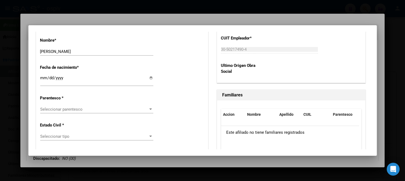
click at [80, 111] on span "Seleccionar parentesco" at bounding box center [94, 109] width 108 height 5
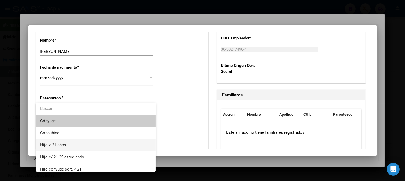
click at [68, 144] on span "Hijo < 21 años" at bounding box center [95, 145] width 111 height 12
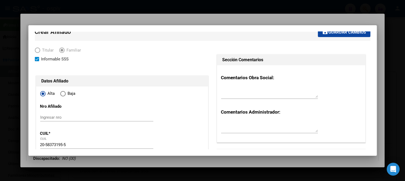
scroll to position [0, 0]
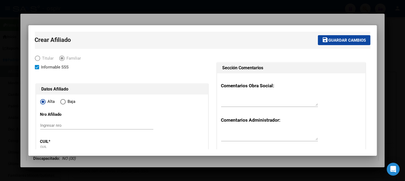
click at [334, 41] on span "Guardar cambios" at bounding box center [348, 40] width 38 height 5
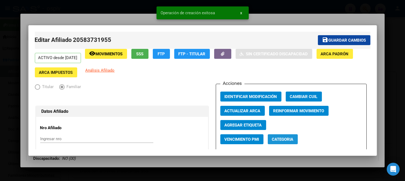
click at [272, 142] on span "Categoria" at bounding box center [282, 139] width 21 height 5
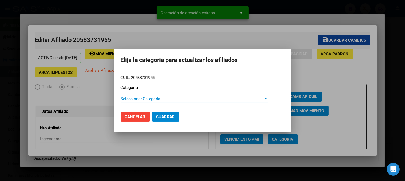
click at [121, 97] on span "Seleccionar Categoria" at bounding box center [192, 98] width 143 height 5
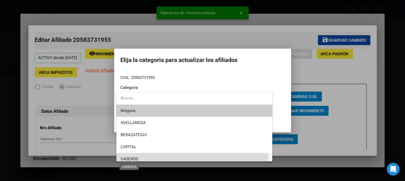
click at [126, 157] on span "CASEROS" at bounding box center [130, 158] width 18 height 5
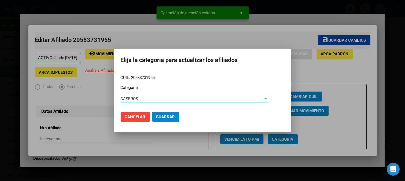
click at [168, 118] on span "Guardar" at bounding box center [165, 116] width 19 height 5
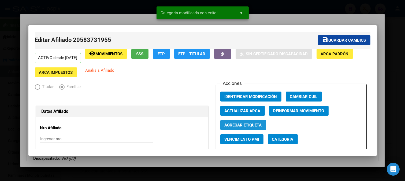
click at [235, 125] on span "Agregar Etiqueta" at bounding box center [243, 125] width 37 height 5
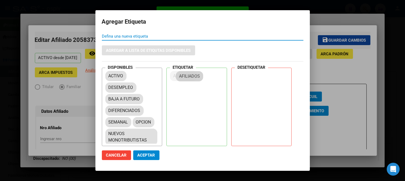
drag, startPoint x: 119, startPoint y: 96, endPoint x: 197, endPoint y: 73, distance: 80.8
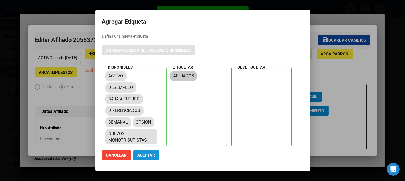
drag, startPoint x: 144, startPoint y: 154, endPoint x: 161, endPoint y: 137, distance: 24.8
click at [145, 153] on span "Aceptar" at bounding box center [147, 155] width 18 height 5
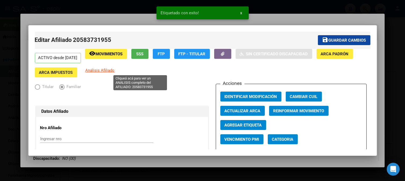
click at [115, 68] on span "Análisis Afiliado" at bounding box center [100, 70] width 29 height 5
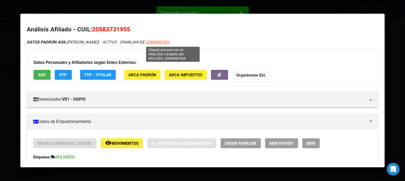
click at [166, 42] on span "20409981934" at bounding box center [158, 42] width 24 height 5
type textarea "20409981934"
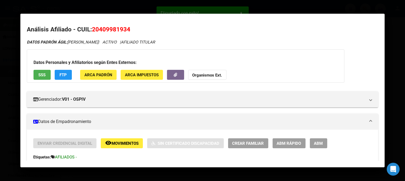
click at [63, 74] on span "FTP" at bounding box center [63, 74] width 7 height 5
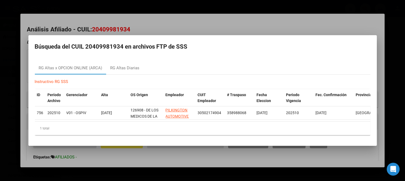
click at [13, 9] on div at bounding box center [202, 90] width 405 height 181
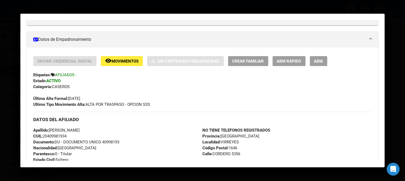
scroll to position [89, 0]
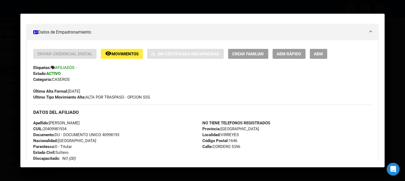
click at [318, 58] on button "ABM" at bounding box center [318, 54] width 17 height 10
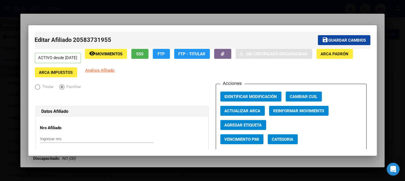
click at [250, 123] on span "Agregar Etiqueta" at bounding box center [243, 125] width 37 height 5
radio input "true"
type input "30-50217490-4"
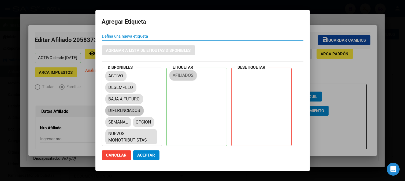
drag, startPoint x: 120, startPoint y: 102, endPoint x: 131, endPoint y: 111, distance: 13.9
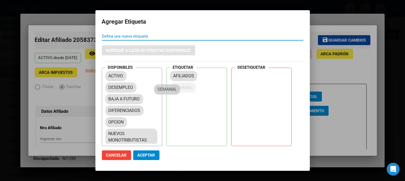
drag, startPoint x: 123, startPoint y: 122, endPoint x: 186, endPoint y: 88, distance: 71.4
click at [142, 148] on mat-dialog-actions "Cancelar Aceptar" at bounding box center [203, 155] width 202 height 18
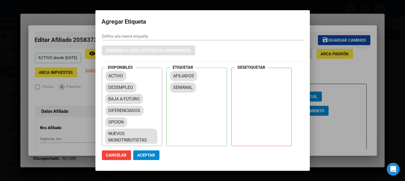
click at [146, 153] on span "Aceptar" at bounding box center [147, 155] width 18 height 5
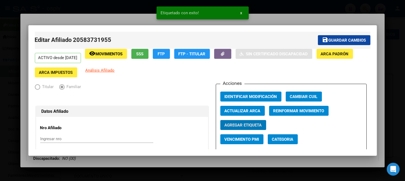
click at [291, 137] on span "Categoria" at bounding box center [282, 139] width 21 height 5
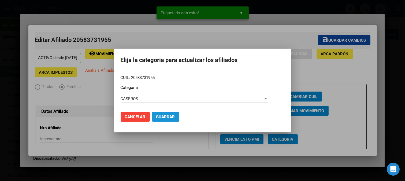
click at [158, 114] on span "Guardar" at bounding box center [165, 116] width 19 height 5
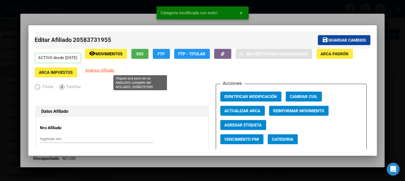
click at [115, 70] on span "Análisis Afiliado" at bounding box center [100, 70] width 29 height 5
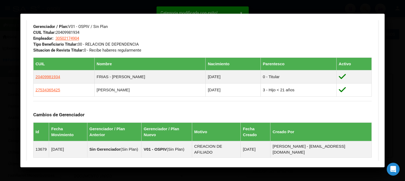
scroll to position [268, 0]
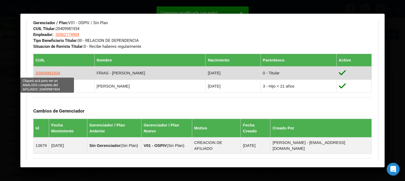
click at [52, 73] on span "20409981934" at bounding box center [48, 73] width 25 height 5
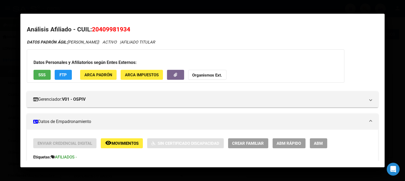
scroll to position [89, 0]
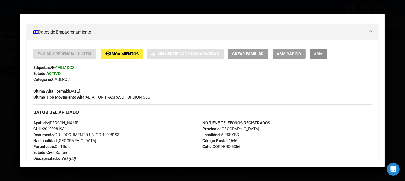
click at [314, 54] on span "ABM" at bounding box center [318, 53] width 9 height 5
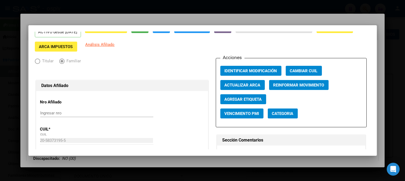
scroll to position [60, 0]
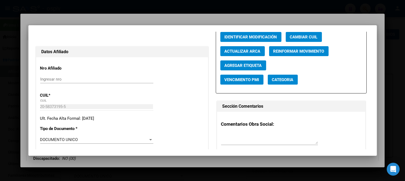
click at [246, 66] on span "Agregar Etiqueta" at bounding box center [243, 65] width 37 height 5
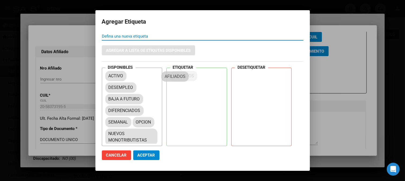
drag, startPoint x: 118, startPoint y: 99, endPoint x: 176, endPoint y: 76, distance: 62.1
drag, startPoint x: 125, startPoint y: 120, endPoint x: 186, endPoint y: 88, distance: 69.2
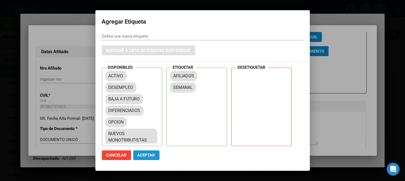
click at [146, 155] on span "Aceptar" at bounding box center [147, 155] width 18 height 5
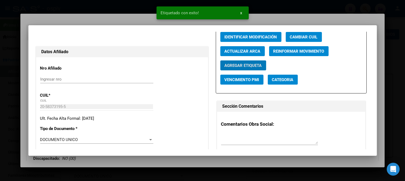
click at [286, 82] on span "Categoria" at bounding box center [282, 79] width 21 height 5
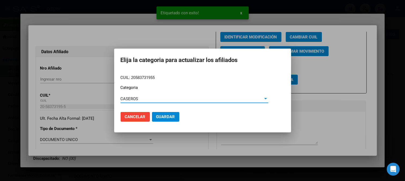
click at [171, 117] on span "Guardar" at bounding box center [165, 116] width 19 height 5
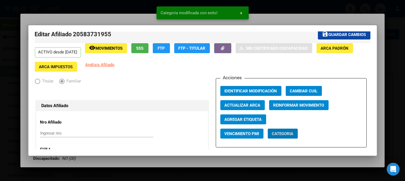
scroll to position [0, 0]
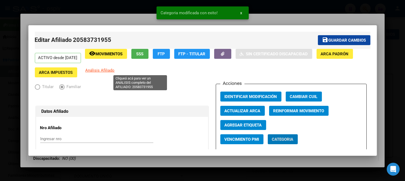
click at [115, 69] on span "Análisis Afiliado" at bounding box center [100, 70] width 29 height 5
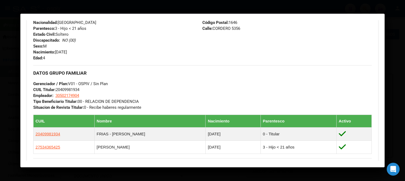
scroll to position [208, 0]
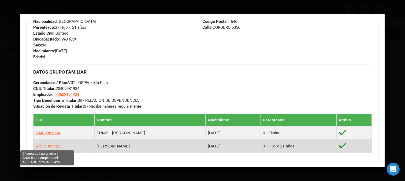
click at [55, 148] on span "27534365425" at bounding box center [48, 145] width 25 height 5
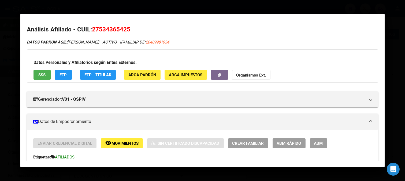
scroll to position [60, 0]
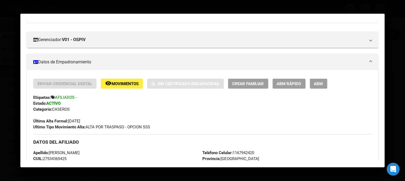
click at [318, 83] on span "ABM" at bounding box center [318, 83] width 9 height 5
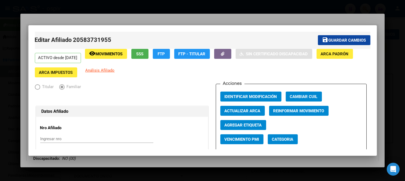
click at [238, 128] on button "Agregar Etiqueta" at bounding box center [243, 125] width 46 height 10
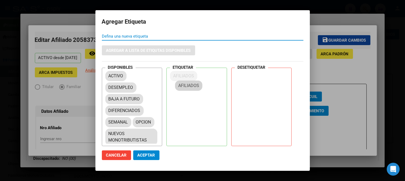
drag, startPoint x: 116, startPoint y: 100, endPoint x: 193, endPoint y: 77, distance: 80.4
drag, startPoint x: 107, startPoint y: 121, endPoint x: 192, endPoint y: 84, distance: 92.9
click at [151, 157] on span "Aceptar" at bounding box center [147, 155] width 18 height 5
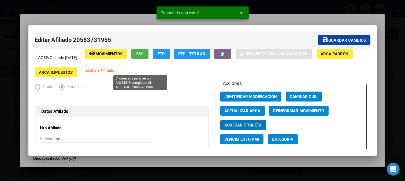
click at [115, 69] on span "Análisis Afiliado" at bounding box center [100, 70] width 29 height 5
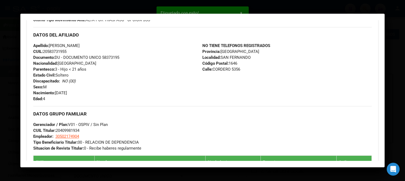
scroll to position [228, 0]
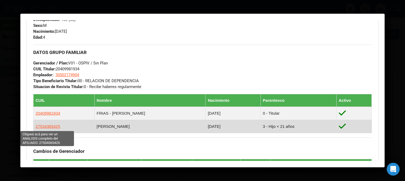
click at [49, 127] on span "27534365425" at bounding box center [48, 126] width 25 height 5
type textarea "27534365425"
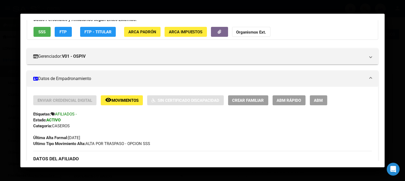
scroll to position [119, 0]
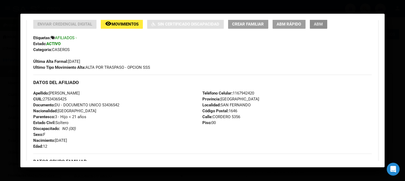
click at [317, 23] on span "ABM" at bounding box center [318, 24] width 9 height 5
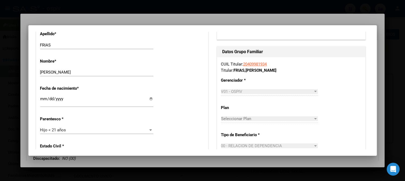
scroll to position [357, 0]
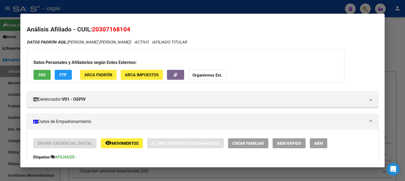
click at [367, 3] on div at bounding box center [202, 90] width 405 height 181
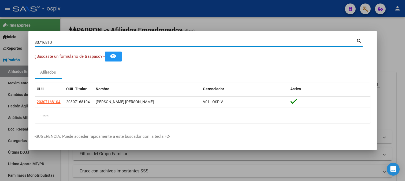
drag, startPoint x: 42, startPoint y: 37, endPoint x: 0, endPoint y: 31, distance: 41.9
click at [0, 31] on div "30716810 Buscar (apellido, dni, cuil, nro traspaso, cuit, obra social) search ¿…" at bounding box center [202, 90] width 405 height 181
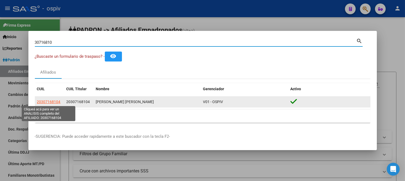
click at [44, 101] on span "20307168104" at bounding box center [49, 101] width 24 height 4
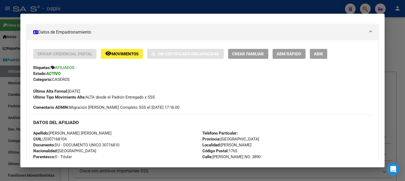
scroll to position [119, 0]
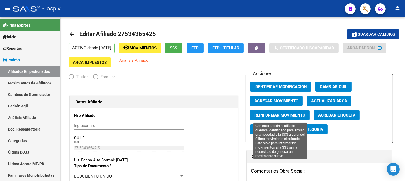
radio input "true"
type input "30-50217490-4"
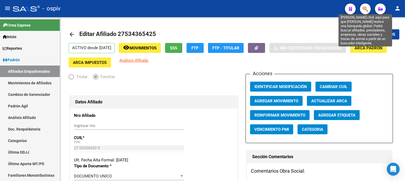
click at [365, 6] on icon "button" at bounding box center [365, 9] width 5 height 6
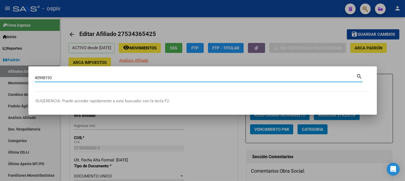
type input "40998193"
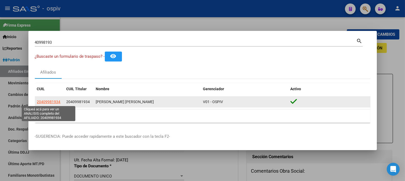
click at [58, 102] on span "20409981934" at bounding box center [49, 101] width 24 height 4
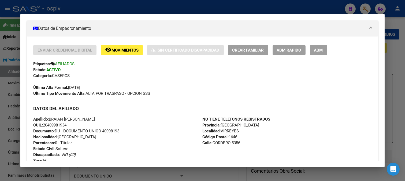
scroll to position [89, 0]
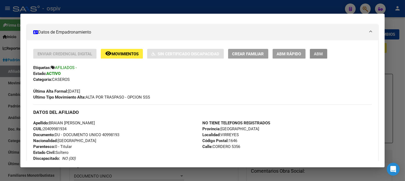
click at [322, 55] on span "ABM" at bounding box center [318, 53] width 9 height 5
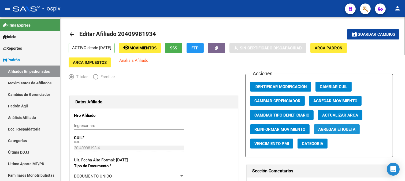
click at [342, 132] on button "Agregar Etiqueta" at bounding box center [337, 129] width 46 height 10
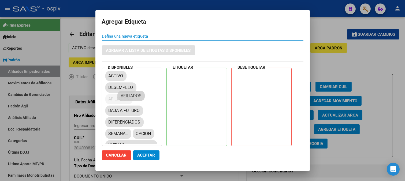
drag, startPoint x: 135, startPoint y: 95, endPoint x: 210, endPoint y: 71, distance: 79.1
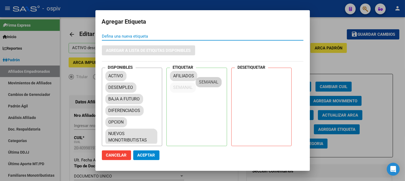
drag, startPoint x: 117, startPoint y: 119, endPoint x: 207, endPoint y: 79, distance: 98.4
click at [149, 157] on span "Aceptar" at bounding box center [147, 155] width 18 height 5
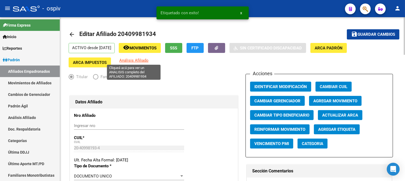
click at [135, 58] on span "Análisis Afiliado" at bounding box center [133, 60] width 29 height 5
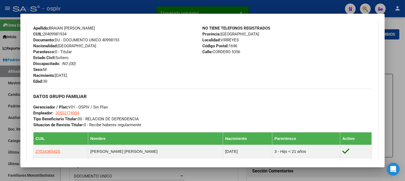
scroll to position [208, 0]
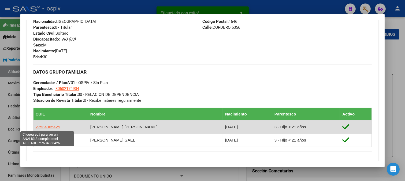
click at [58, 125] on span "27534365425" at bounding box center [48, 126] width 25 height 5
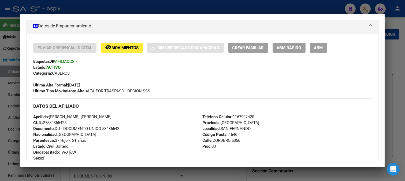
scroll to position [119, 0]
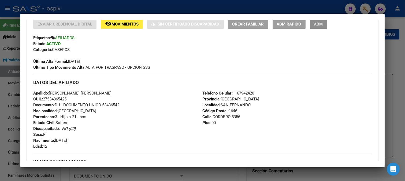
click at [320, 24] on span "ABM" at bounding box center [318, 24] width 9 height 5
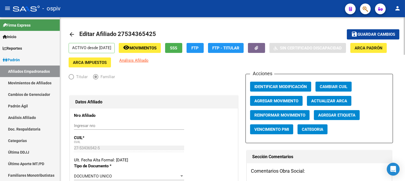
click at [331, 114] on span "Agregar Etiqueta" at bounding box center [336, 115] width 37 height 5
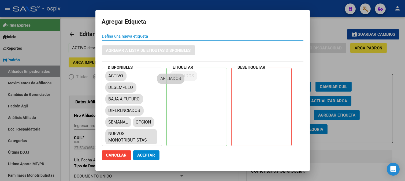
drag, startPoint x: 126, startPoint y: 99, endPoint x: 184, endPoint y: 75, distance: 62.2
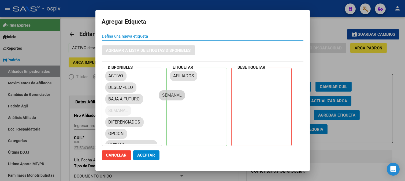
drag, startPoint x: 113, startPoint y: 122, endPoint x: 175, endPoint y: 88, distance: 70.7
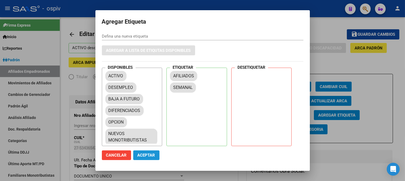
click at [146, 154] on span "Aceptar" at bounding box center [147, 155] width 18 height 5
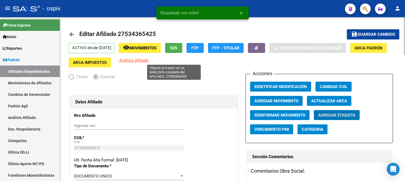
click at [149, 61] on span "Análisis Afiliado" at bounding box center [133, 60] width 29 height 5
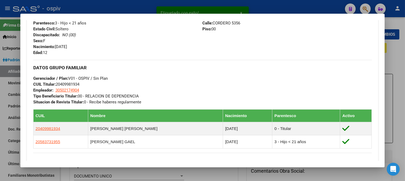
scroll to position [238, 0]
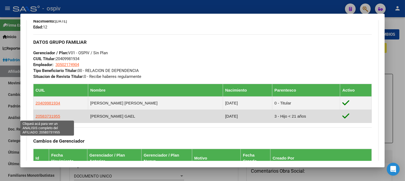
click at [46, 117] on span "20583731955" at bounding box center [48, 116] width 25 height 5
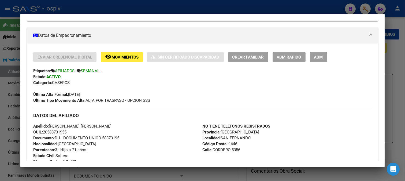
scroll to position [89, 0]
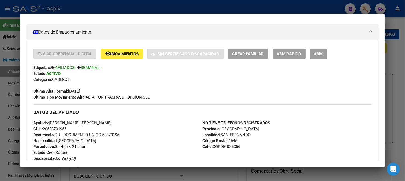
drag, startPoint x: 50, startPoint y: 123, endPoint x: 95, endPoint y: 122, distance: 45.0
click at [95, 122] on div "Apellido: BASTIAN GAEL FRIAS CUIL: 20583731955 Documento: DU - DOCUMENTO UNICO …" at bounding box center [117, 149] width 169 height 59
copy span "BASTIAN GAEL FRIAS"
drag, startPoint x: 44, startPoint y: 129, endPoint x: 73, endPoint y: 129, distance: 29.2
click at [73, 129] on div "Apellido: BASTIAN GAEL FRIAS CUIL: 20583731955 Documento: DU - DOCUMENTO UNICO …" at bounding box center [117, 149] width 169 height 59
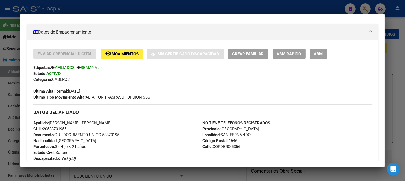
copy span "20583731955"
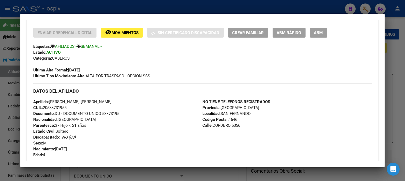
scroll to position [208, 0]
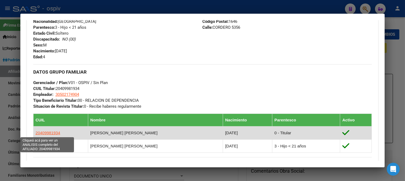
click at [49, 134] on span "20409981934" at bounding box center [48, 132] width 25 height 5
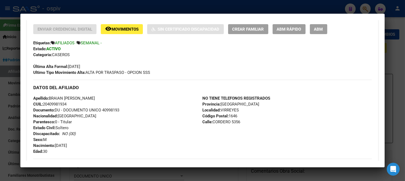
scroll to position [119, 0]
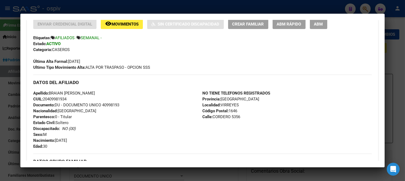
drag, startPoint x: 49, startPoint y: 93, endPoint x: 97, endPoint y: 92, distance: 47.5
click at [97, 92] on div "Apellido: BRAIAN NICOLAS FRIAS CUIL: 20409981934 Documento: DU - DOCUMENTO UNIC…" at bounding box center [117, 119] width 169 height 59
copy span "BRAIAN NICOLAS FRIAS"
click at [76, 93] on span "Apellido: BRAIAN NICOLAS FRIAS" at bounding box center [64, 93] width 62 height 5
drag, startPoint x: 43, startPoint y: 99, endPoint x: 70, endPoint y: 98, distance: 26.8
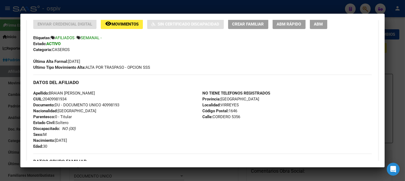
click at [70, 98] on div "Apellido: BRAIAN NICOLAS FRIAS CUIL: 20409981934 Documento: DU - DOCUMENTO UNIC…" at bounding box center [117, 119] width 169 height 59
copy span "20409981934"
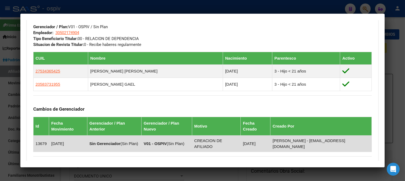
scroll to position [268, 0]
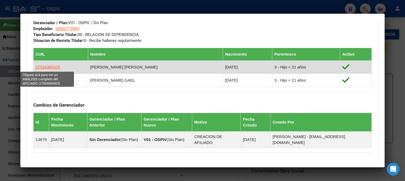
click at [54, 67] on span "27534365425" at bounding box center [48, 67] width 25 height 5
type textarea "27534365425"
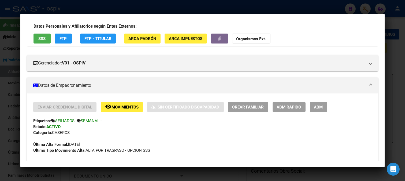
scroll to position [89, 0]
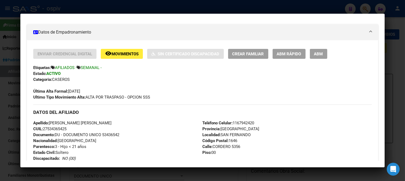
drag, startPoint x: 50, startPoint y: 124, endPoint x: 97, endPoint y: 124, distance: 47.2
click at [97, 124] on div "Apellido: HANNA MICHELLE FRIAS CUIL: 27534365425 Documento: DU - DOCUMENTO UNIC…" at bounding box center [117, 149] width 169 height 59
copy span "HANNA MICHELLE FRIAS"
click at [363, 7] on div at bounding box center [202, 90] width 405 height 181
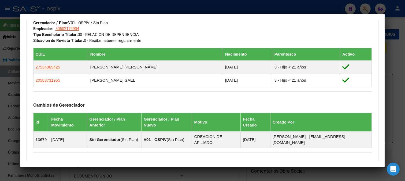
click at [362, 6] on div at bounding box center [202, 90] width 405 height 181
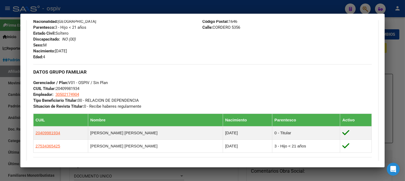
click at [368, 12] on div at bounding box center [202, 90] width 405 height 181
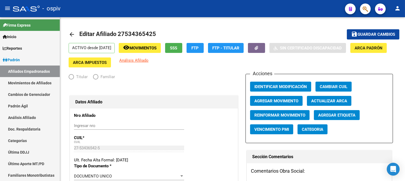
radio input "true"
type input "30-50217490-4"
click at [362, 9] on button "button" at bounding box center [365, 8] width 11 height 11
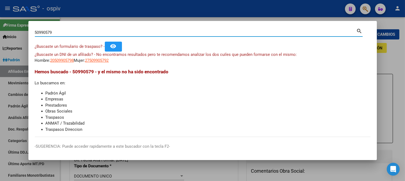
drag, startPoint x: 54, startPoint y: 32, endPoint x: 0, endPoint y: 23, distance: 54.7
click at [0, 23] on div "50990579 Buscar (apellido, dni, cuil, nro traspaso, cuit, obra social) search ¿…" at bounding box center [202, 90] width 405 height 181
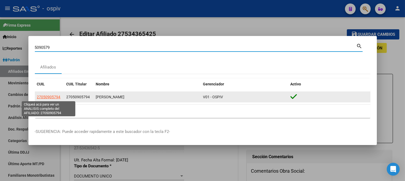
click at [45, 98] on span "27050905794" at bounding box center [49, 97] width 24 height 4
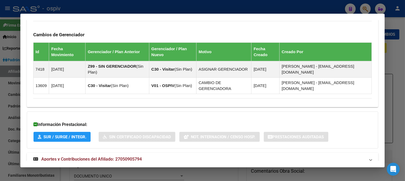
scroll to position [334, 0]
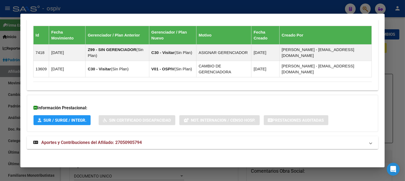
click at [117, 141] on span "Aportes y Contribuciones del Afiliado: 27050905794" at bounding box center [91, 142] width 101 height 5
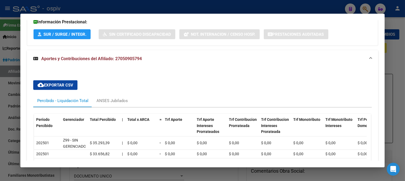
scroll to position [427, 0]
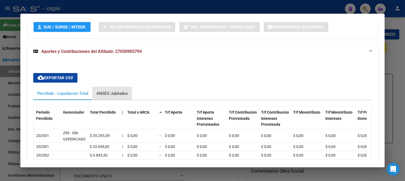
click at [117, 92] on div "ANSES Jubilados" at bounding box center [112, 93] width 31 height 6
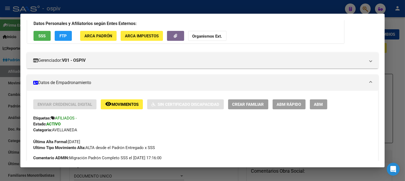
scroll to position [119, 0]
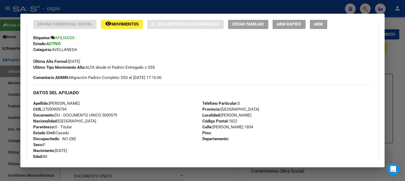
drag, startPoint x: 50, startPoint y: 102, endPoint x: 113, endPoint y: 100, distance: 63.6
click at [113, 100] on div "Apellido: [PERSON_NAME]: 27050905794 Documento: DU - DOCUMENTO UNICO 5090579 Na…" at bounding box center [117, 129] width 169 height 59
copy span "[PERSON_NAME]"
drag, startPoint x: 44, startPoint y: 108, endPoint x: 73, endPoint y: 109, distance: 28.7
click at [73, 109] on div "Apellido: [PERSON_NAME]: 27050905794 Documento: DU - DOCUMENTO UNICO 5090579 Na…" at bounding box center [117, 129] width 169 height 59
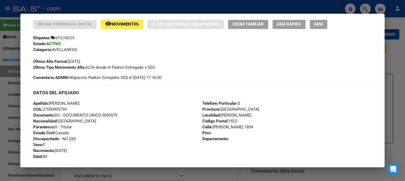
copy span "27050905794"
click at [363, 8] on div at bounding box center [202, 90] width 405 height 181
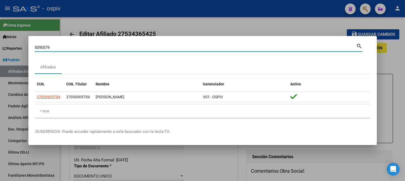
drag, startPoint x: 72, startPoint y: 49, endPoint x: 0, endPoint y: 33, distance: 74.1
click at [0, 33] on div "5090579 Buscar (apellido, dni, cuil, nro traspaso, cuit, obra social) search Af…" at bounding box center [202, 90] width 405 height 181
type input "17228364"
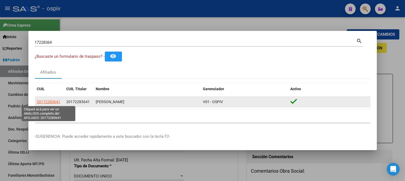
click at [50, 102] on span "20172283641" at bounding box center [49, 101] width 24 height 4
type textarea "20172283641"
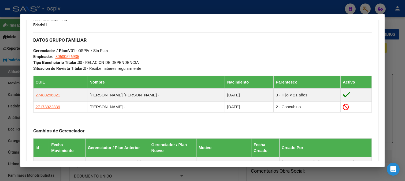
scroll to position [149, 0]
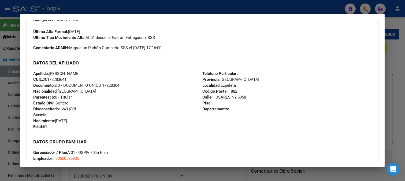
drag, startPoint x: 44, startPoint y: 79, endPoint x: 142, endPoint y: 100, distance: 100.3
click at [72, 79] on div "Apellido: [PERSON_NAME]: 20172283641 Documento: DU - DOCUMENTO UNICO 17228364 N…" at bounding box center [117, 100] width 169 height 59
copy span "20172283641"
click at [112, 77] on div "Apellido: TOTH ANDRES WENCESLAO CUIL: 20172283641 Documento: DU - DOCUMENTO UNI…" at bounding box center [117, 100] width 169 height 59
drag, startPoint x: 50, startPoint y: 73, endPoint x: 103, endPoint y: 72, distance: 52.8
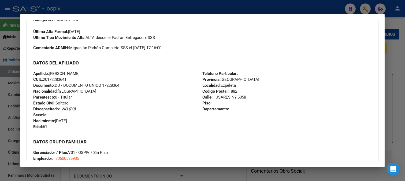
click at [103, 72] on div "Apellido: TOTH ANDRES WENCESLAO CUIL: 20172283641 Documento: DU - DOCUMENTO UNI…" at bounding box center [117, 100] width 169 height 59
copy span "TOTH ANDRES WENCESLAO"
drag, startPoint x: 92, startPoint y: 103, endPoint x: 89, endPoint y: 92, distance: 11.4
click at [92, 103] on div "Apellido: TOTH ANDRES WENCESLAO CUIL: 20172283641 Documento: DU - DOCUMENTO UNI…" at bounding box center [117, 100] width 169 height 59
drag, startPoint x: 43, startPoint y: 79, endPoint x: 88, endPoint y: 78, distance: 44.8
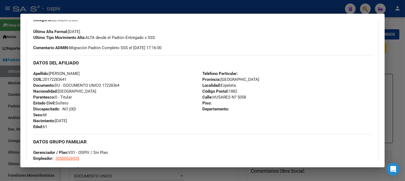
click at [88, 78] on div "Apellido: TOTH ANDRES WENCESLAO CUIL: 20172283641 Documento: DU - DOCUMENTO UNI…" at bounding box center [117, 100] width 169 height 59
copy span "20172283641"
click at [361, 8] on div at bounding box center [202, 90] width 405 height 181
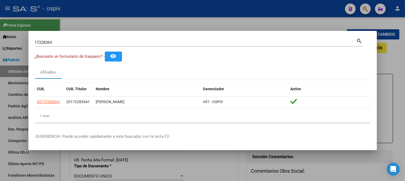
drag, startPoint x: 46, startPoint y: 39, endPoint x: 22, endPoint y: 48, distance: 25.4
click at [0, 40] on div "17228364 Buscar (apellido, dni, cuil, nro traspaso, cuit, obra social) search ¿…" at bounding box center [202, 90] width 405 height 181
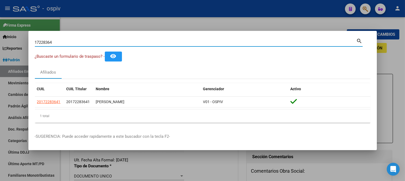
drag, startPoint x: 62, startPoint y: 42, endPoint x: 13, endPoint y: 42, distance: 49.6
click at [13, 42] on div "17228364 Buscar (apellido, dni, cuil, nro traspaso, cuit, obra social) search ¿…" at bounding box center [202, 90] width 405 height 181
type input "22615647"
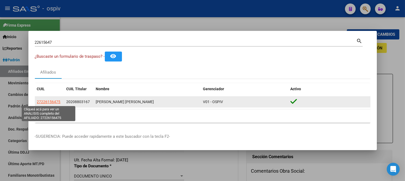
click at [55, 102] on span "27226156475" at bounding box center [49, 101] width 24 height 4
copy span "4"
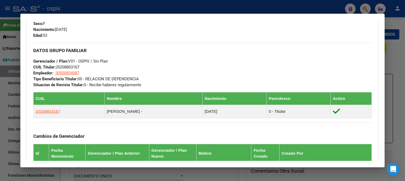
scroll to position [298, 0]
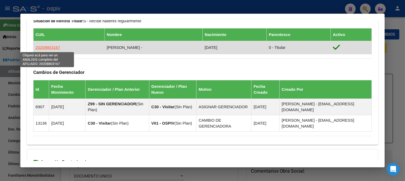
click at [46, 47] on span "20208803167" at bounding box center [48, 47] width 25 height 5
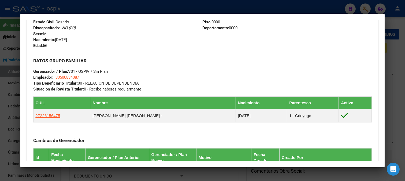
scroll to position [144, 0]
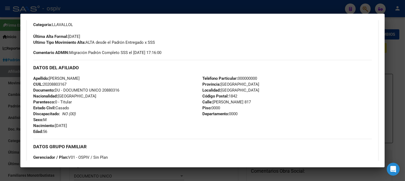
drag, startPoint x: 44, startPoint y: 84, endPoint x: 94, endPoint y: 90, distance: 50.5
click at [94, 88] on div "Apellido: LUNA CARLOS ALBERTO CUIL: 20208803167 Documento: DU - DOCUMENTO UNICO…" at bounding box center [117, 104] width 169 height 59
click at [116, 108] on div "Apellido: LUNA CARLOS ALBERTO CUIL: 20208803167 Documento: DU - DOCUMENTO UNICO…" at bounding box center [117, 104] width 169 height 59
drag, startPoint x: 47, startPoint y: 83, endPoint x: 82, endPoint y: 87, distance: 35.3
click at [82, 87] on div "Apellido: LUNA CARLOS ALBERTO CUIL: 20208803167 Documento: DU - DOCUMENTO UNICO…" at bounding box center [117, 104] width 169 height 59
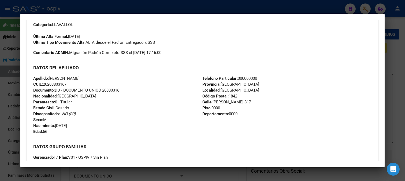
click at [83, 84] on div "Apellido: LUNA CARLOS ALBERTO CUIL: 20208803167 Documento: DU - DOCUMENTO UNICO…" at bounding box center [117, 104] width 169 height 59
drag, startPoint x: 44, startPoint y: 83, endPoint x: 73, endPoint y: 84, distance: 28.4
click at [73, 84] on div "Apellido: LUNA CARLOS ALBERTO CUIL: 20208803167 Documento: DU - DOCUMENTO UNICO…" at bounding box center [117, 104] width 169 height 59
copy span "20208803167"
click at [109, 108] on div "Apellido: LUNA CARLOS ALBERTO CUIL: 20208803167 Documento: DU - DOCUMENTO UNICO…" at bounding box center [117, 104] width 169 height 59
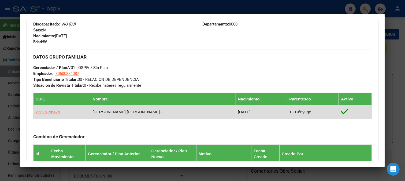
scroll to position [263, 0]
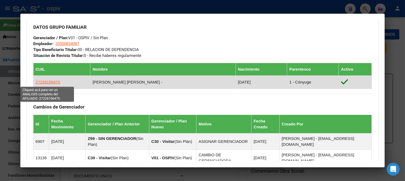
click at [46, 84] on span "27226156475" at bounding box center [48, 82] width 25 height 5
type textarea "27226156475"
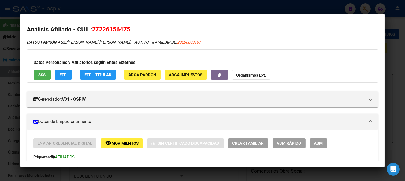
drag, startPoint x: 93, startPoint y: 29, endPoint x: 134, endPoint y: 29, distance: 40.7
click at [134, 29] on h2 "Análisis Afiliado - CUIL: 27226156475" at bounding box center [203, 29] width 352 height 9
copy span "27226156475"
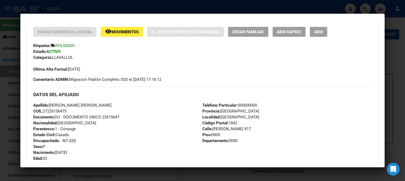
scroll to position [179, 0]
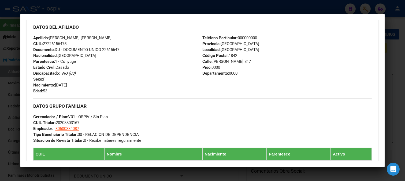
drag, startPoint x: 50, startPoint y: 36, endPoint x: 135, endPoint y: 39, distance: 85.8
click at [135, 39] on div "Apellido: CHACON SANDRA EVANGELINA CUIL: 27226156475 Documento: DU - DOCUMENTO …" at bounding box center [117, 64] width 169 height 59
copy span "CHACON SANDRA EVANGELINA"
click at [100, 77] on div "Apellido: CHACON SANDRA EVANGELINA CUIL: 27226156475 Documento: DU - DOCUMENTO …" at bounding box center [117, 64] width 169 height 59
drag, startPoint x: 43, startPoint y: 43, endPoint x: 74, endPoint y: 44, distance: 30.8
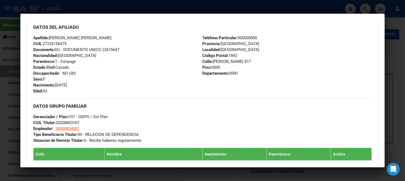
click at [74, 44] on div "Apellido: CHACON SANDRA EVANGELINA CUIL: 27226156475 Documento: DU - DOCUMENTO …" at bounding box center [117, 64] width 169 height 59
copy span "27226156475"
click at [368, 8] on div at bounding box center [202, 90] width 405 height 181
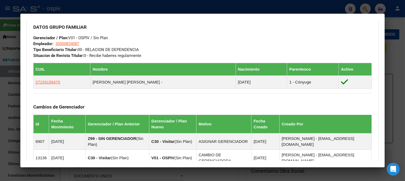
drag, startPoint x: 370, startPoint y: 6, endPoint x: 335, endPoint y: 21, distance: 38.8
click at [370, 6] on div at bounding box center [202, 90] width 405 height 181
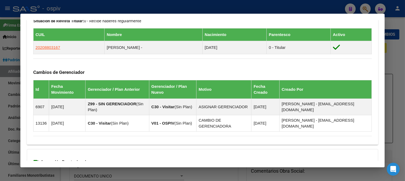
click at [366, 8] on div at bounding box center [202, 90] width 405 height 181
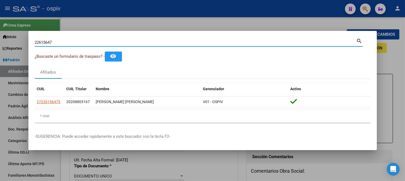
drag, startPoint x: 53, startPoint y: 41, endPoint x: 0, endPoint y: 36, distance: 53.1
click at [0, 36] on div "22615647 Buscar (apellido, dni, cuil, nro traspaso, cuit, obra social) search ¿…" at bounding box center [202, 90] width 405 height 181
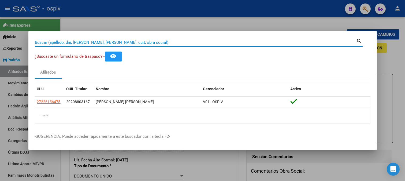
paste input "33118759"
type input "33118759"
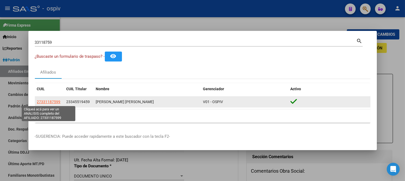
click at [54, 101] on span "27331187599" at bounding box center [49, 101] width 24 height 4
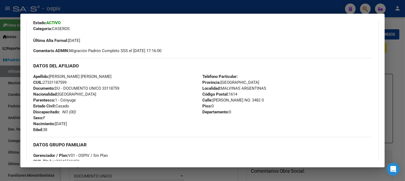
scroll to position [149, 0]
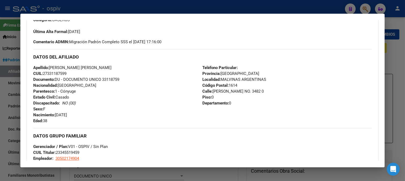
drag, startPoint x: 49, startPoint y: 67, endPoint x: 129, endPoint y: 74, distance: 79.6
click at [129, 74] on div "Apellido: SONIA GRACIELA INES OSORIO CUIL: 27331187599 Documento: DU - DOCUMENT…" at bounding box center [117, 94] width 169 height 59
drag, startPoint x: 50, startPoint y: 66, endPoint x: 117, endPoint y: 69, distance: 66.5
click at [117, 69] on div "Apellido: SONIA GRACIELA INES OSORIO CUIL: 27331187599 Documento: DU - DOCUMENT…" at bounding box center [117, 94] width 169 height 59
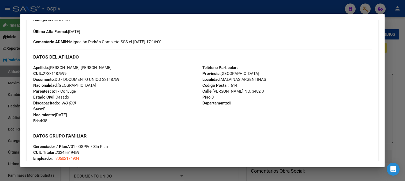
click at [109, 93] on div "Apellido: SONIA GRACIELA INES OSORIO CUIL: 27331187599 Documento: DU - DOCUMENT…" at bounding box center [117, 94] width 169 height 59
drag, startPoint x: 44, startPoint y: 73, endPoint x: 72, endPoint y: 74, distance: 27.9
click at [72, 74] on div "Apellido: SONIA GRACIELA INES OSORIO CUIL: 27331187599 Documento: DU - DOCUMENT…" at bounding box center [117, 94] width 169 height 59
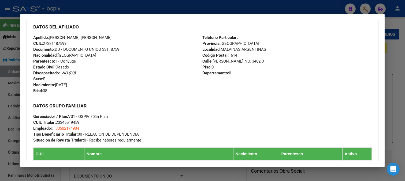
scroll to position [268, 0]
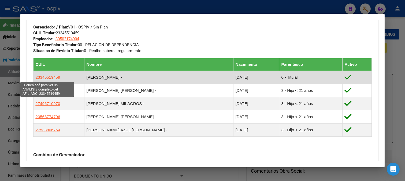
click at [39, 77] on span "23345519459" at bounding box center [48, 77] width 25 height 5
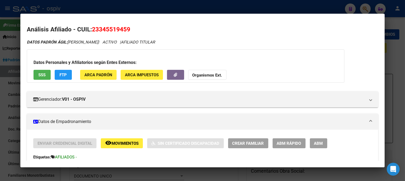
drag, startPoint x: 93, startPoint y: 28, endPoint x: 138, endPoint y: 29, distance: 45.0
click at [138, 29] on h2 "Análisis Afiliado - CUIL: 23345519459" at bounding box center [203, 29] width 352 height 9
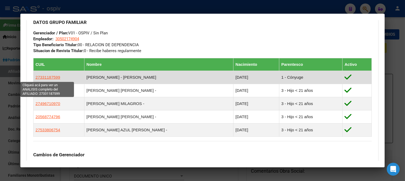
click at [45, 77] on span "27331187599" at bounding box center [48, 77] width 25 height 5
type textarea "27331187599"
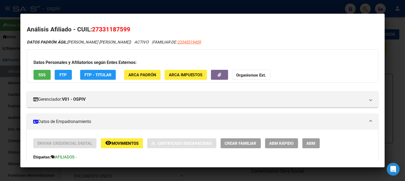
scroll to position [109, 0]
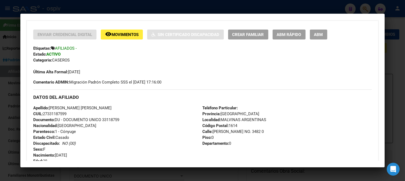
drag, startPoint x: 44, startPoint y: 114, endPoint x: 72, endPoint y: 113, distance: 28.1
click at [72, 113] on div "Apellido: SONIA GRACIELA INES OSORIO CUIL: 27331187599 Documento: DU - DOCUMENT…" at bounding box center [117, 134] width 169 height 59
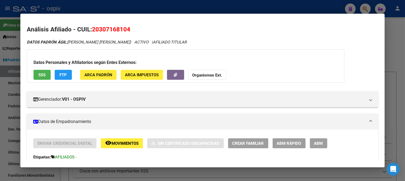
scroll to position [119, 0]
